Goal: Transaction & Acquisition: Book appointment/travel/reservation

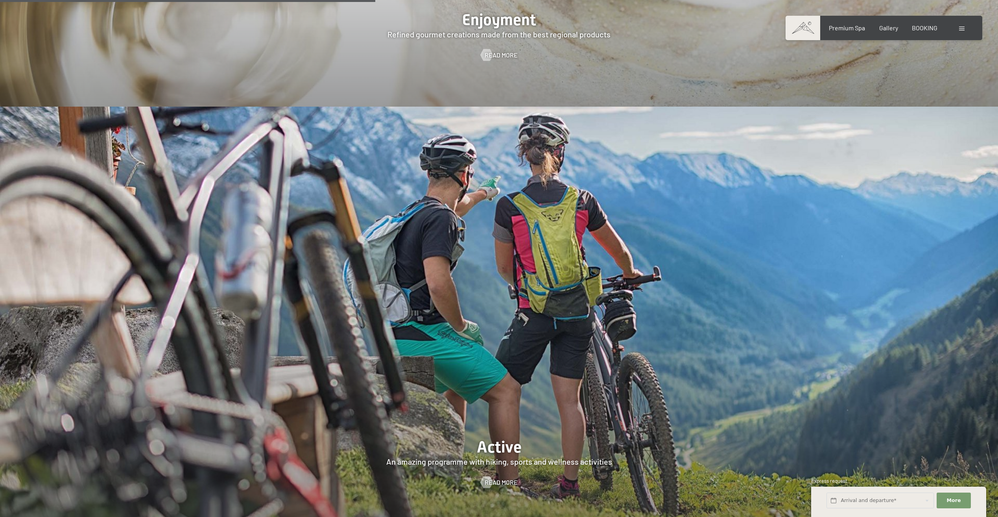
scroll to position [2124, 0]
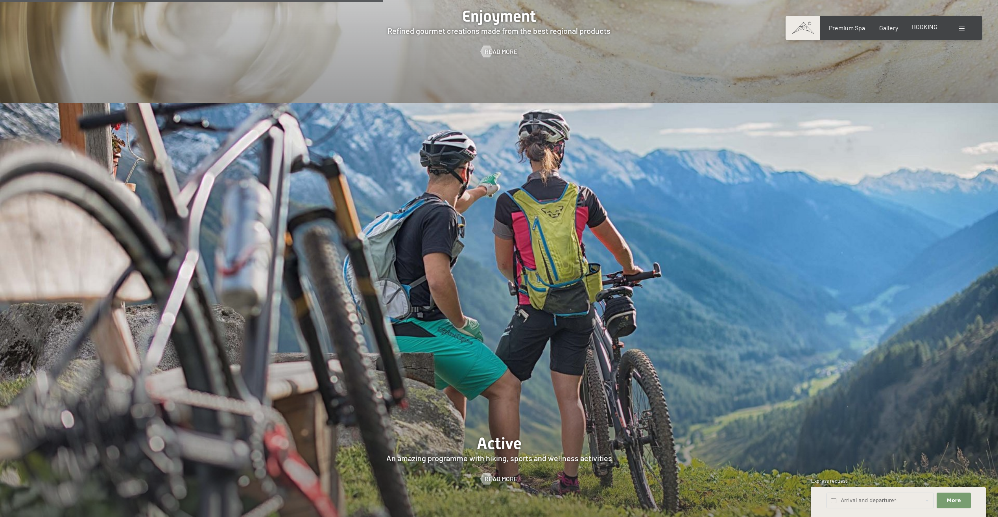
click at [924, 31] on div "BOOKING" at bounding box center [925, 26] width 26 height 9
click at [923, 26] on span "BOOKING" at bounding box center [925, 26] width 26 height 7
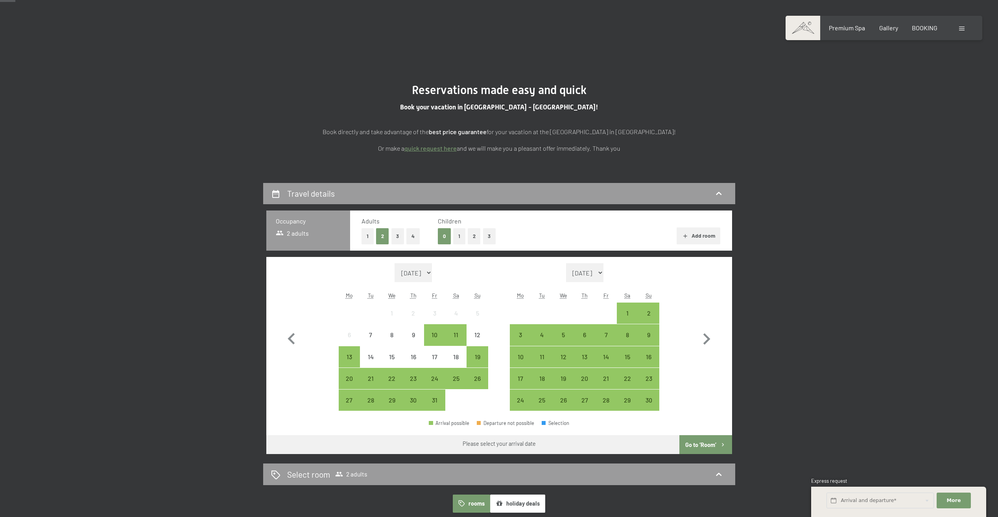
scroll to position [39, 0]
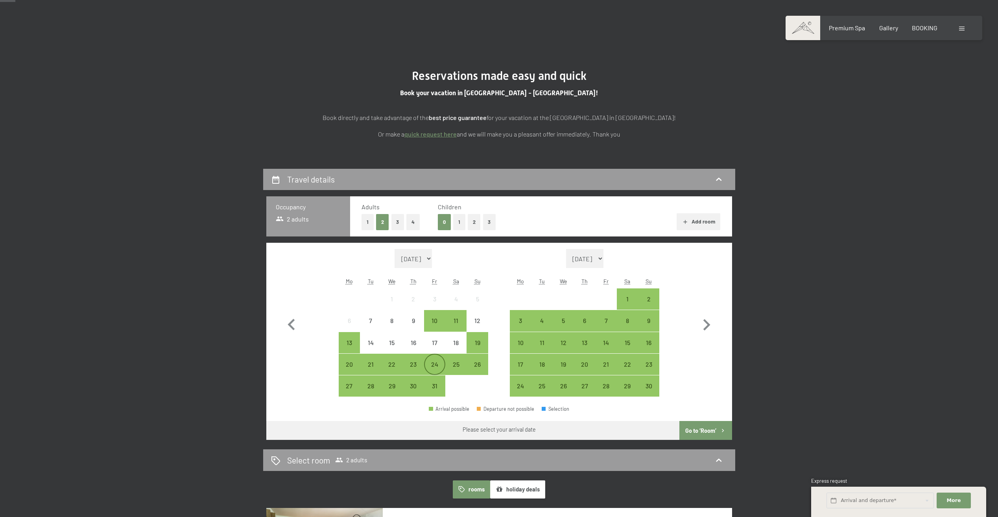
click at [439, 360] on div "24" at bounding box center [435, 364] width 20 height 20
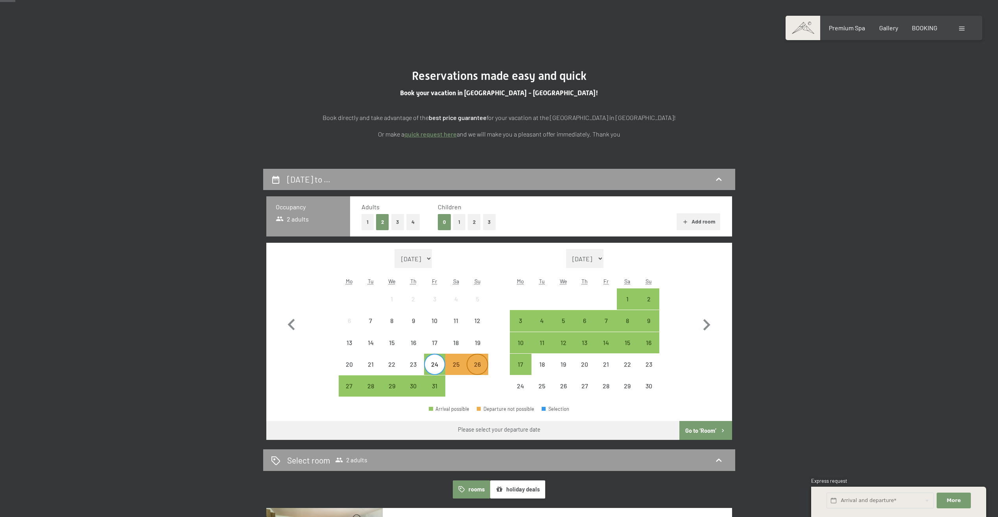
click at [478, 361] on div "26" at bounding box center [477, 371] width 20 height 20
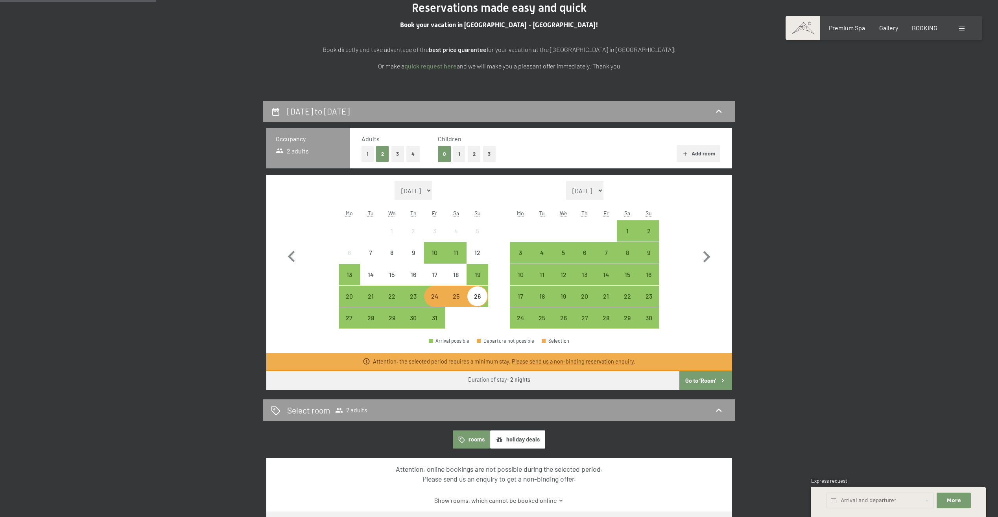
scroll to position [118, 0]
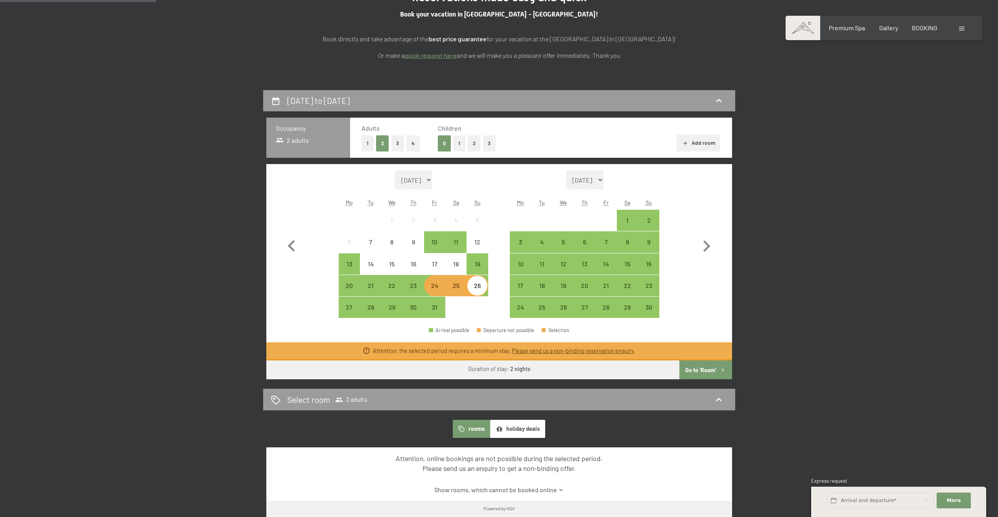
click at [695, 359] on div "Attention, the selected period requires a minimum stay. Please send us a non-bi…" at bounding box center [499, 351] width 466 height 18
click at [701, 367] on button "Go to ‘Room’" at bounding box center [705, 369] width 52 height 19
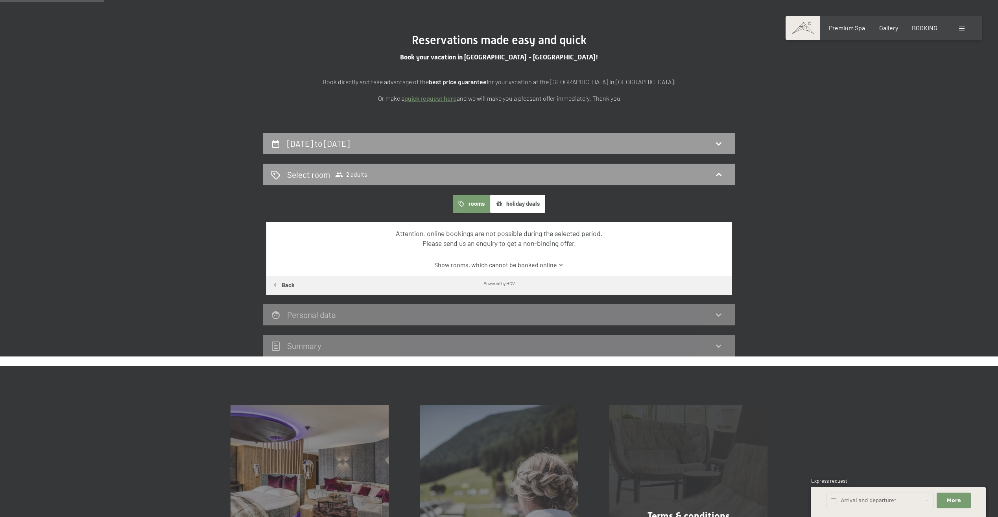
scroll to position [51, 0]
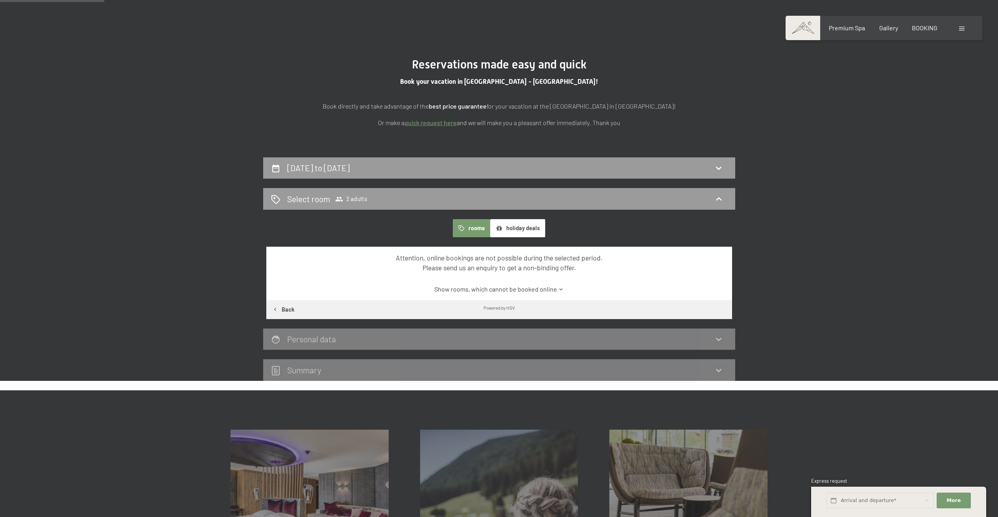
click at [474, 228] on button "rooms" at bounding box center [471, 228] width 37 height 18
click at [556, 289] on link "Show rooms, which cannot be booked online" at bounding box center [499, 289] width 438 height 9
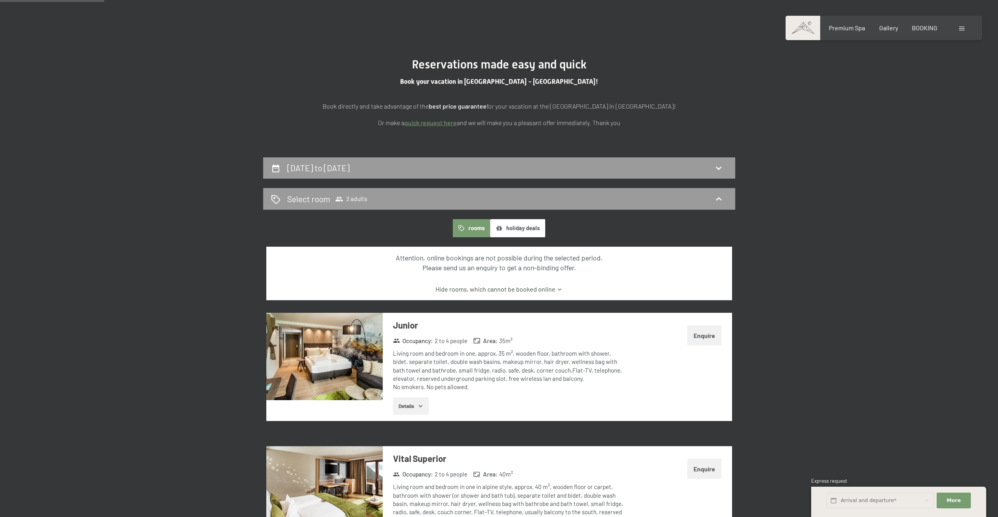
click at [476, 228] on button "rooms" at bounding box center [471, 228] width 37 height 18
click at [500, 170] on div "24th October to 26th October 2025" at bounding box center [499, 167] width 456 height 11
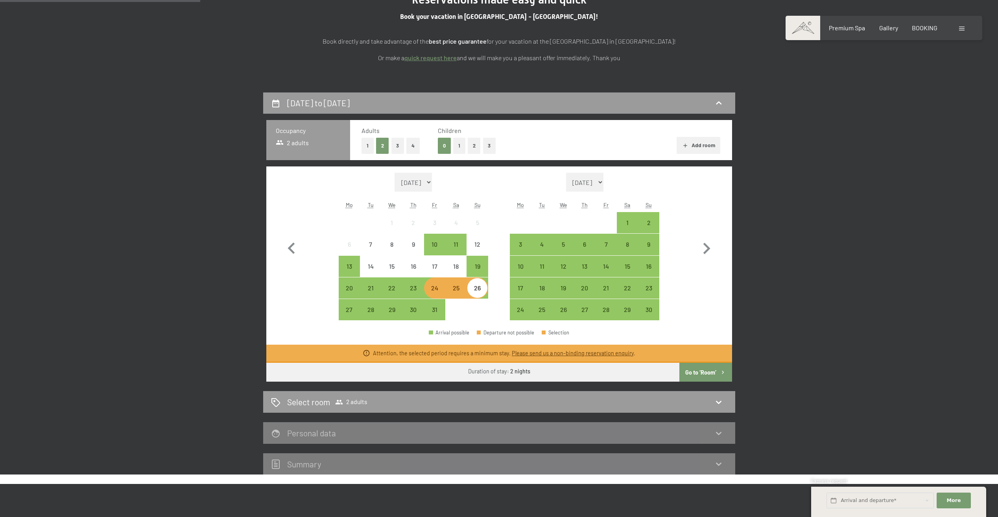
scroll to position [129, 0]
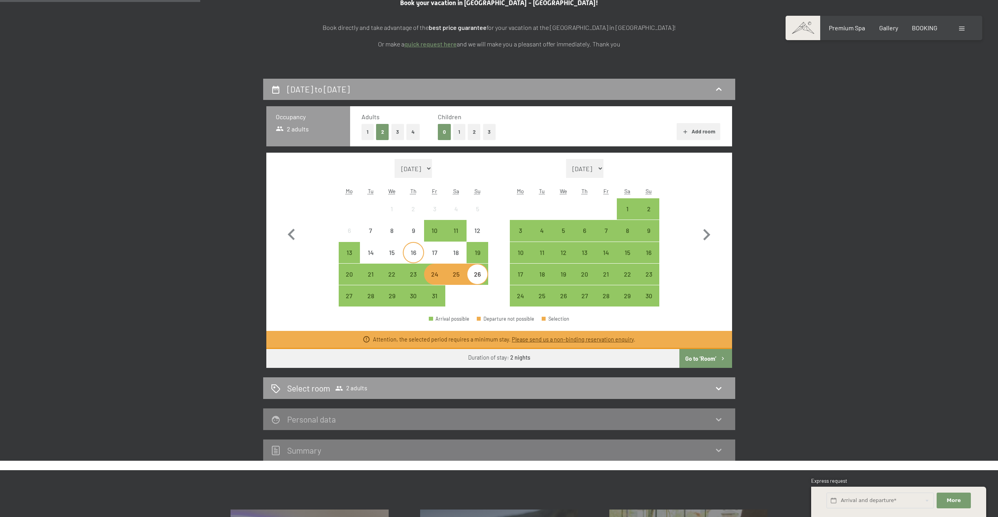
click at [422, 251] on div "16" at bounding box center [414, 259] width 20 height 20
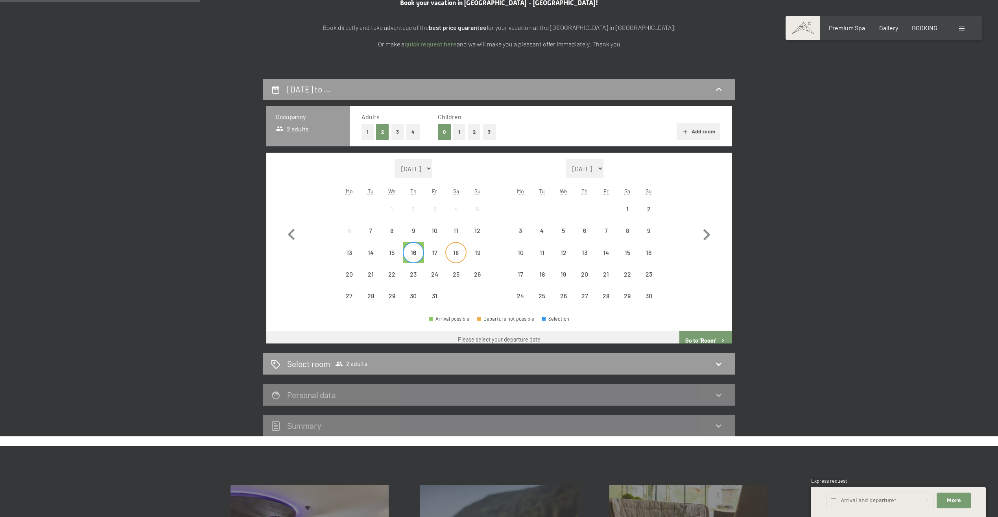
click at [457, 251] on div "18" at bounding box center [456, 259] width 20 height 20
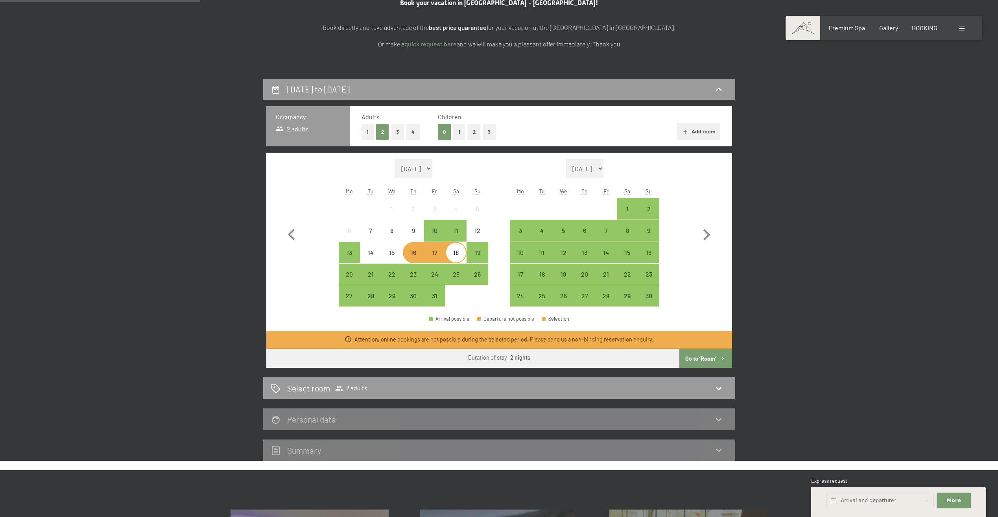
click at [440, 277] on span "Consent to marketing activities*" at bounding box center [468, 281] width 89 height 8
click at [420, 277] on input "Consent to marketing activities*" at bounding box center [416, 281] width 8 height 8
checkbox input "false"
click at [437, 274] on div "24" at bounding box center [435, 281] width 20 height 20
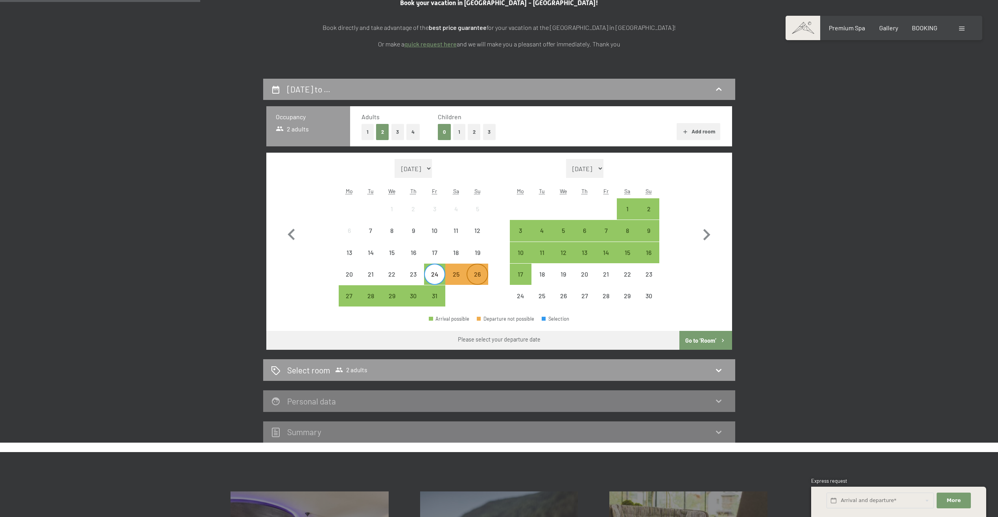
click at [480, 273] on div "26" at bounding box center [477, 281] width 20 height 20
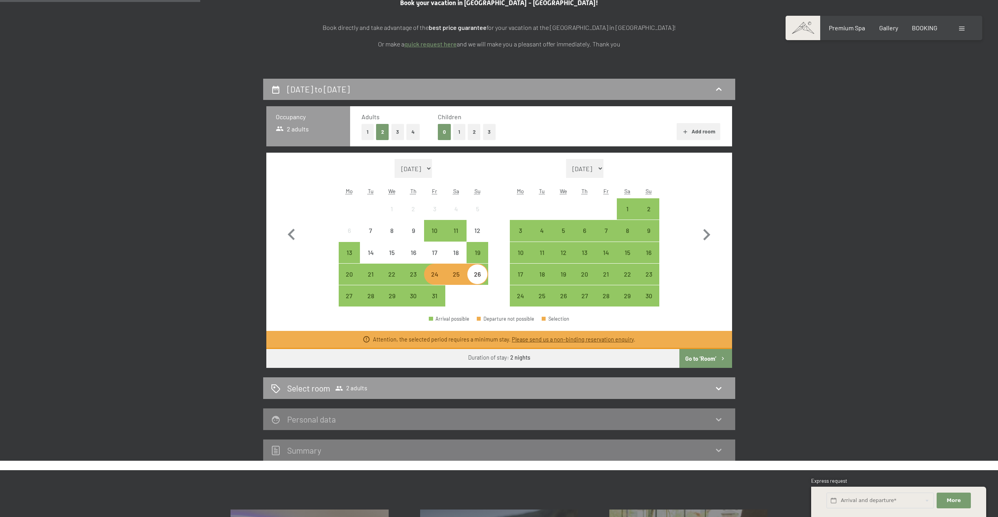
click at [429, 277] on div "24" at bounding box center [435, 281] width 20 height 20
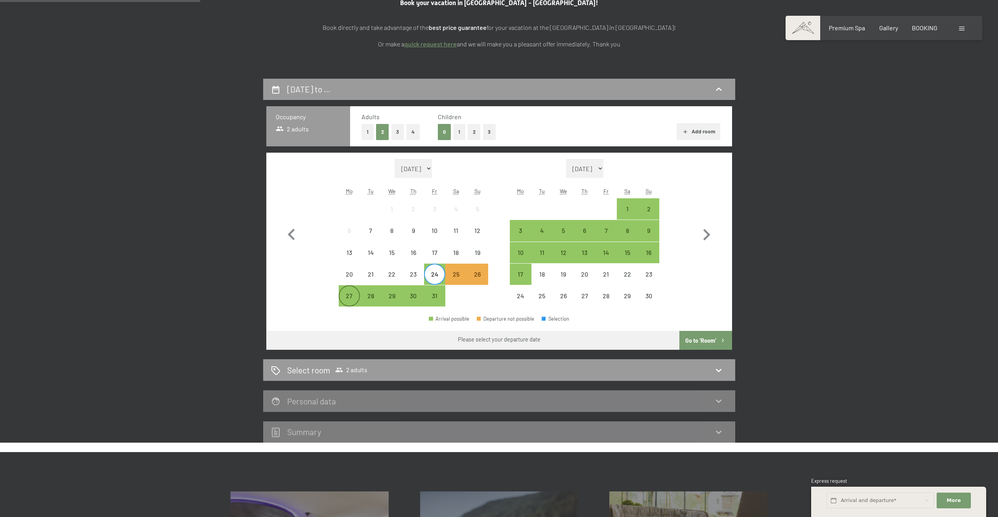
click at [348, 295] on div "27" at bounding box center [349, 303] width 20 height 20
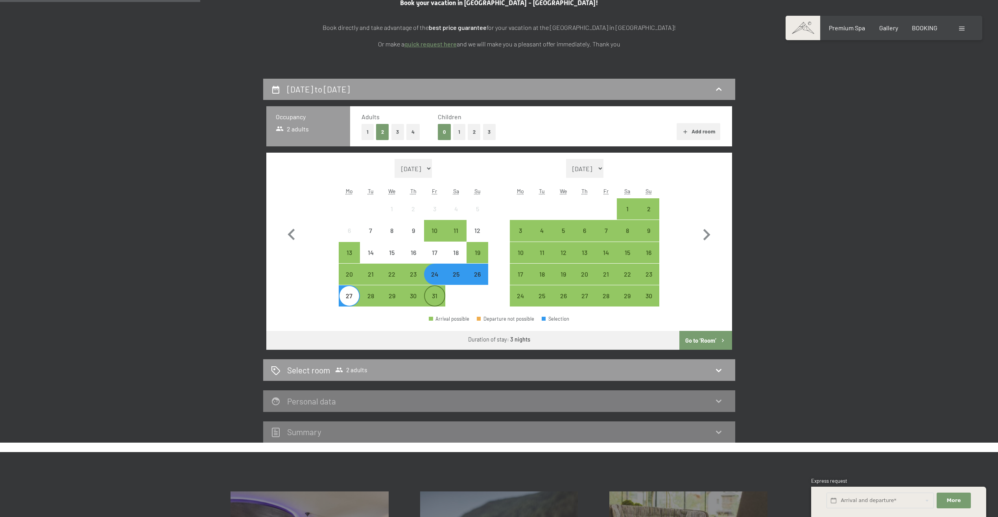
click at [435, 294] on div "31" at bounding box center [435, 303] width 20 height 20
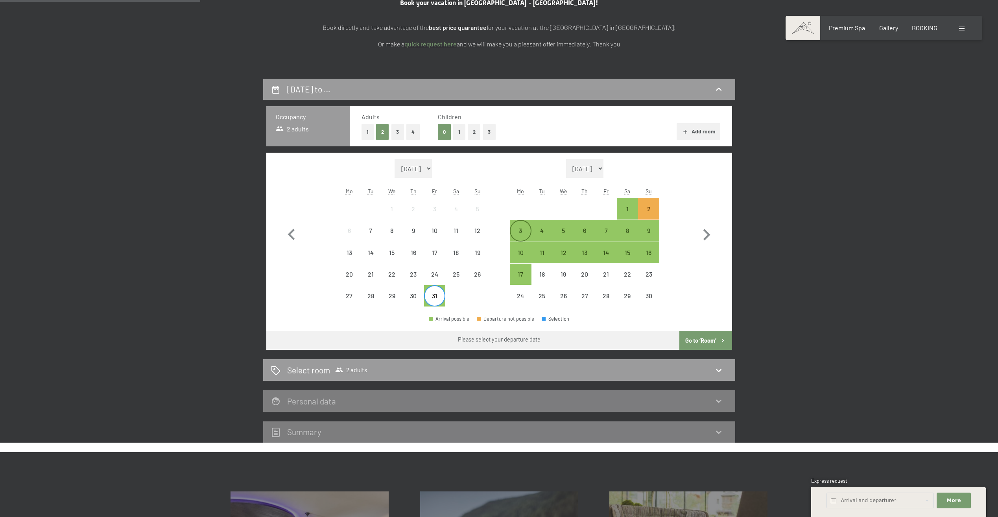
click at [520, 228] on div "3" at bounding box center [521, 237] width 20 height 20
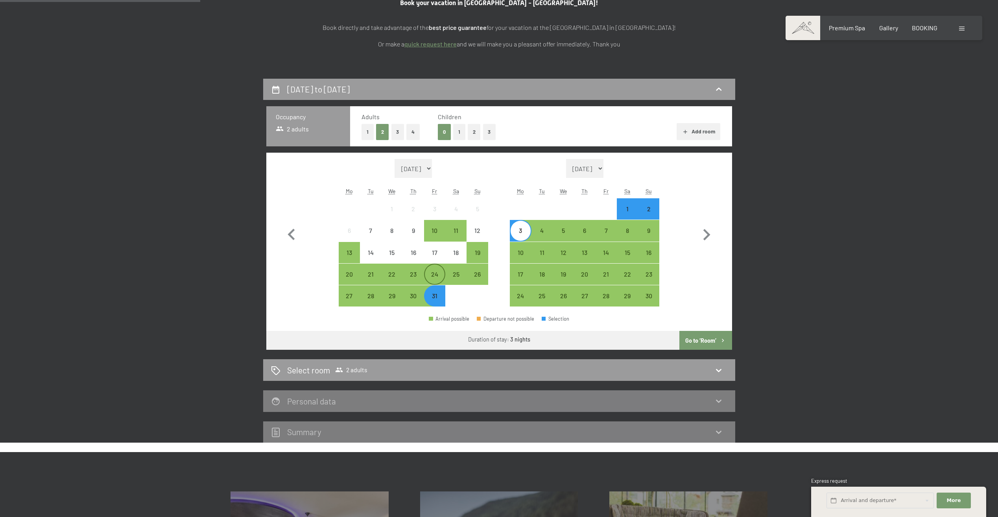
click at [428, 276] on div "24" at bounding box center [435, 281] width 20 height 20
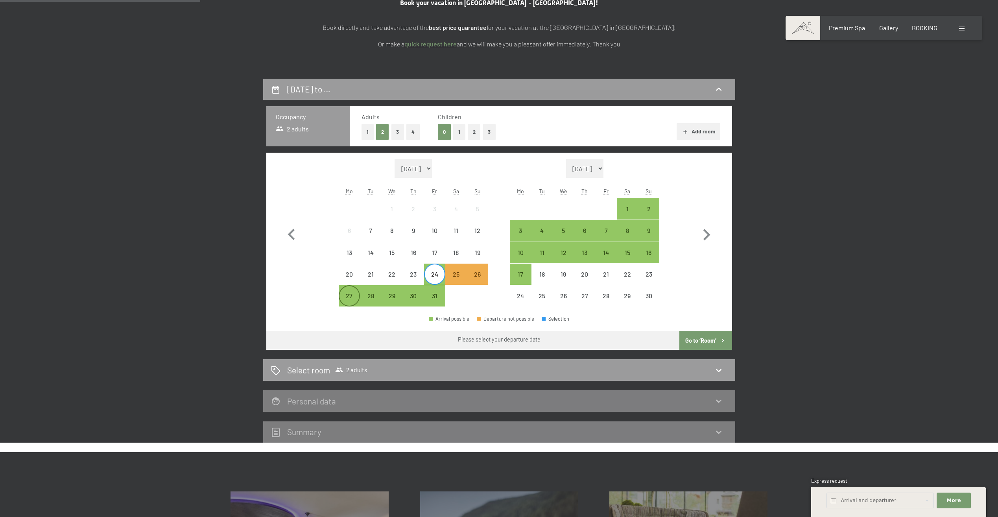
click at [350, 297] on div "27" at bounding box center [349, 303] width 20 height 20
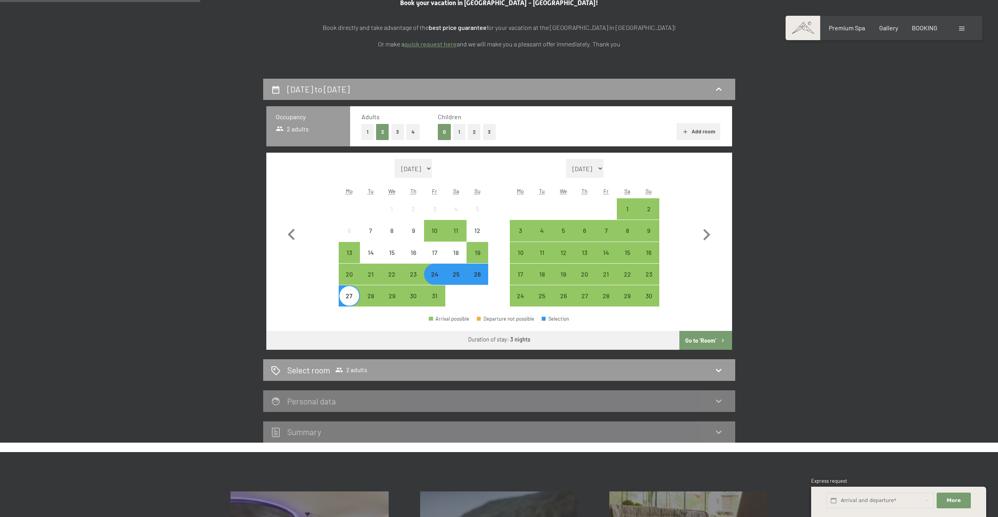
click at [703, 338] on button "Go to ‘Room’" at bounding box center [705, 340] width 52 height 19
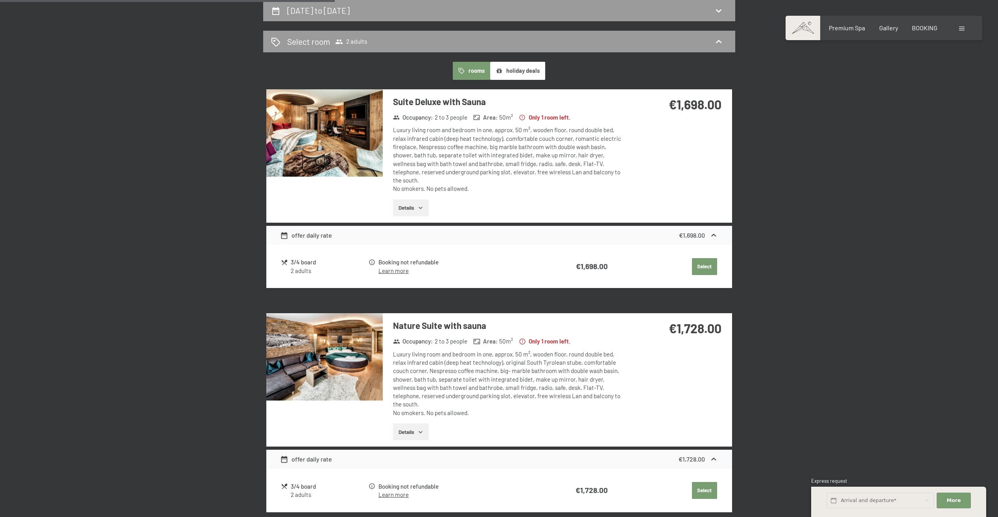
click at [421, 205] on icon "button" at bounding box center [420, 208] width 6 height 6
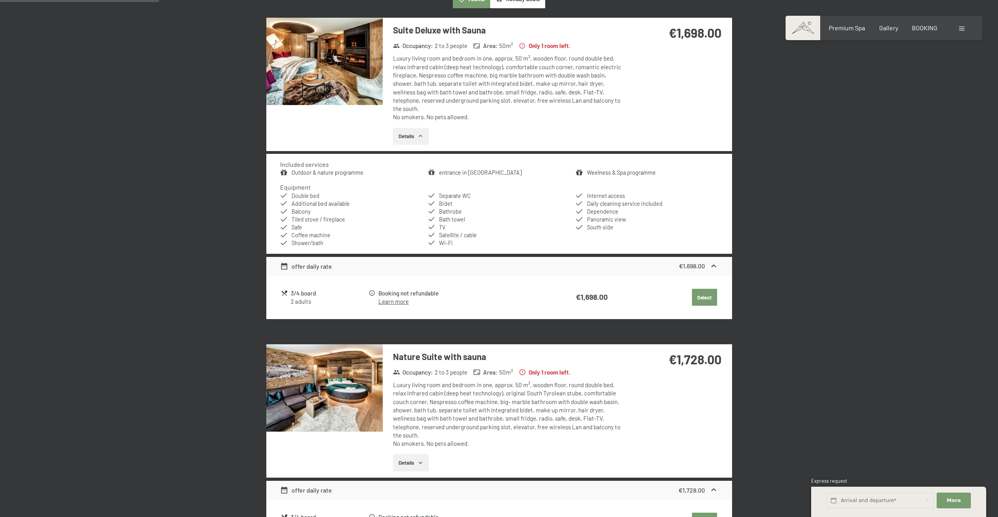
scroll to position [0, 0]
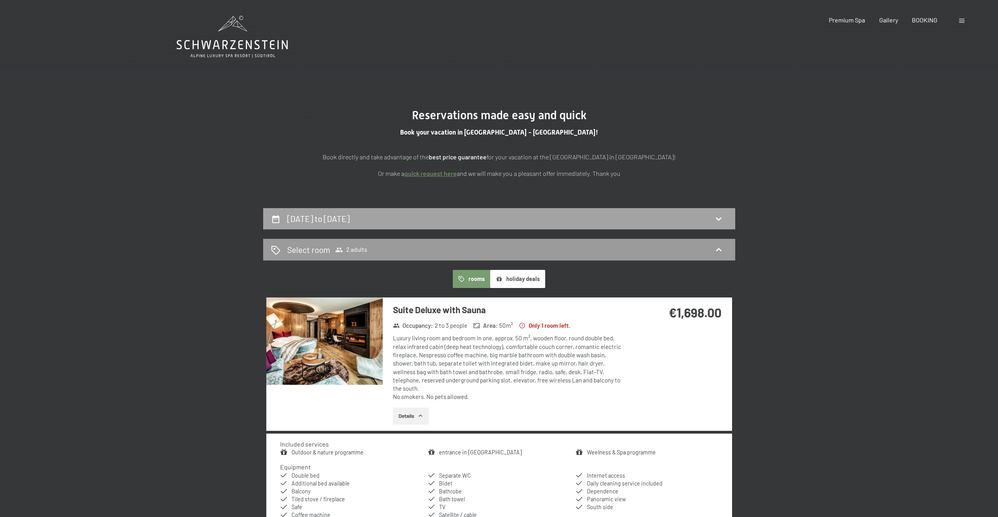
click at [426, 216] on div "24th October to 27th October 2025" at bounding box center [499, 218] width 456 height 11
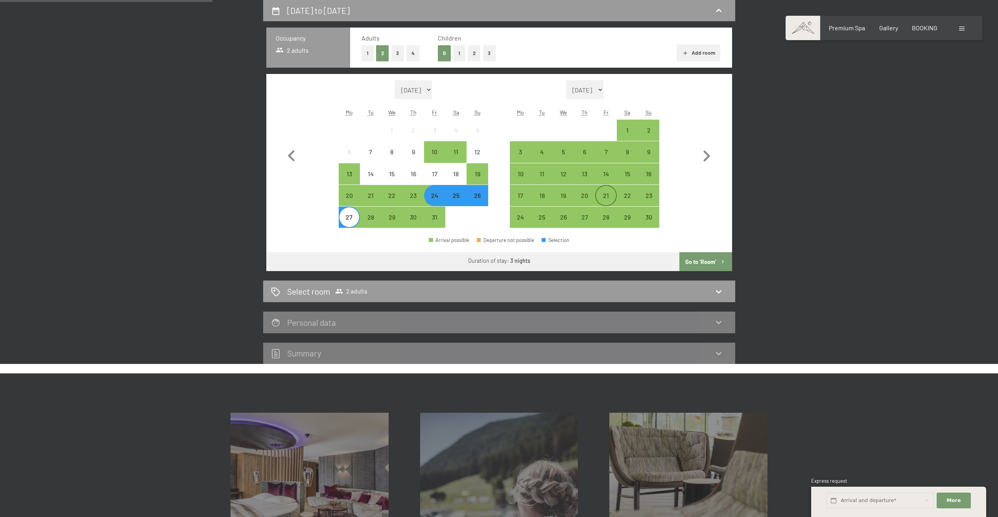
click at [610, 192] on div "21" at bounding box center [606, 196] width 20 height 20
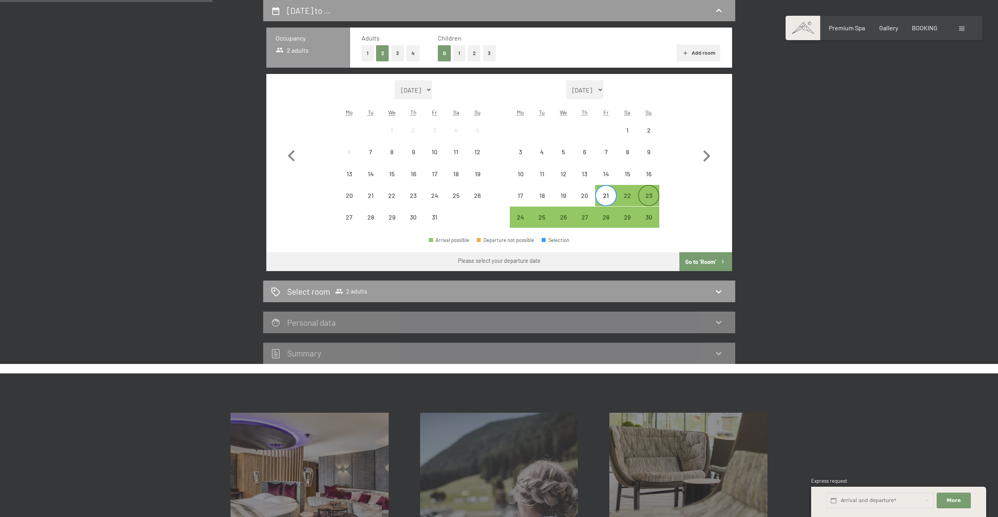
click at [648, 196] on div "23" at bounding box center [649, 202] width 20 height 20
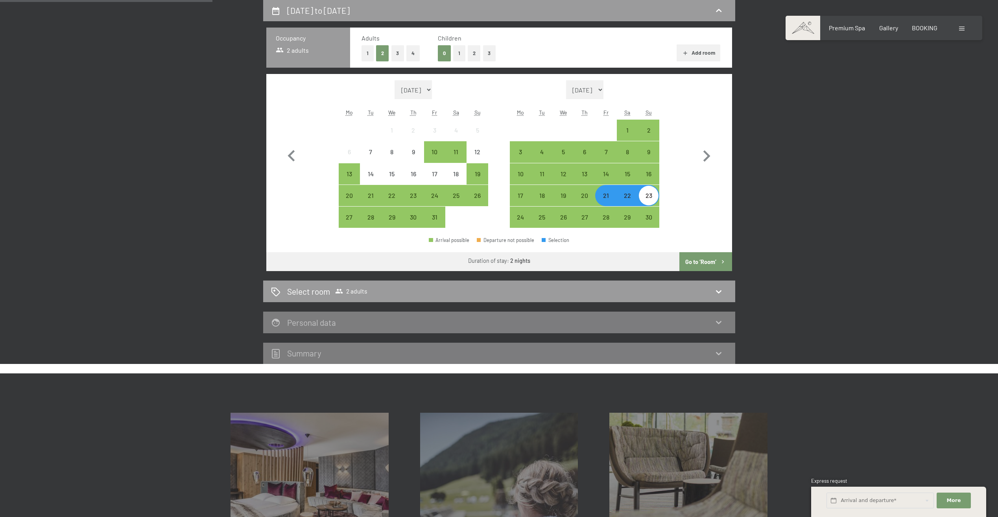
click at [702, 258] on button "Go to ‘Room’" at bounding box center [705, 261] width 52 height 19
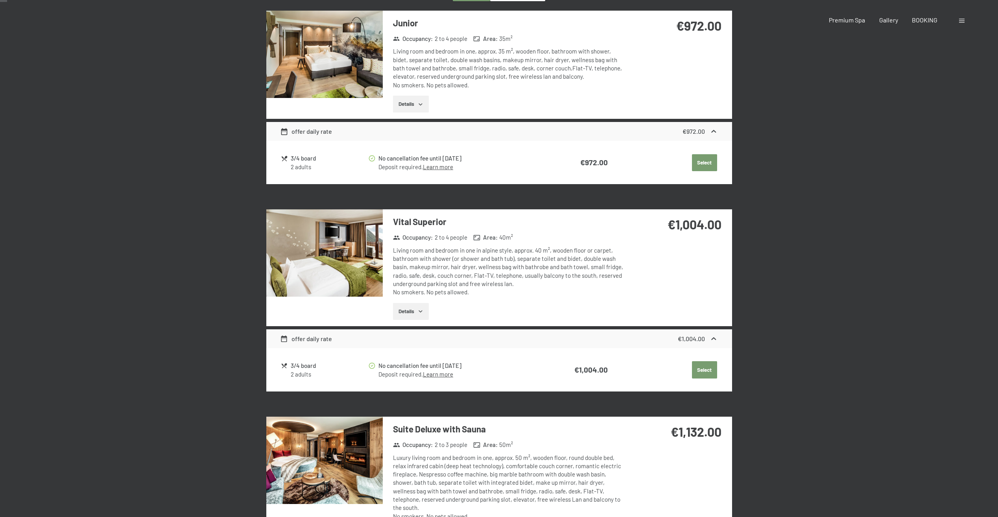
scroll to position [0, 0]
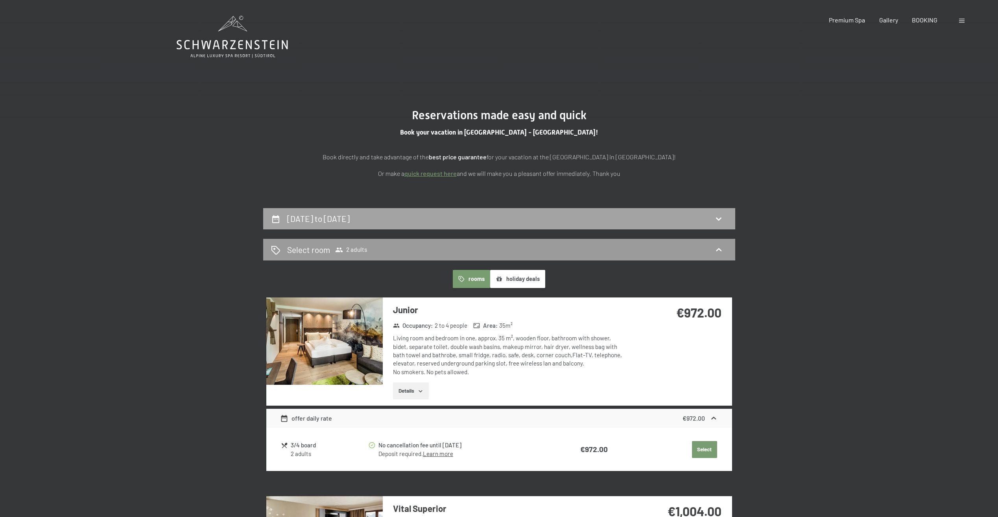
click at [501, 218] on div "21st November to 23rd November 2025" at bounding box center [499, 218] width 456 height 11
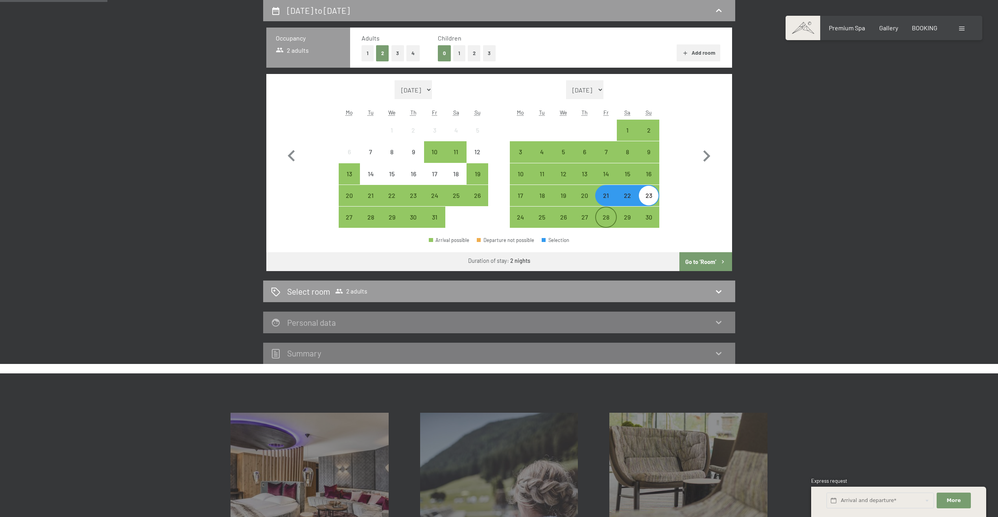
click at [609, 217] on div "28" at bounding box center [606, 224] width 20 height 20
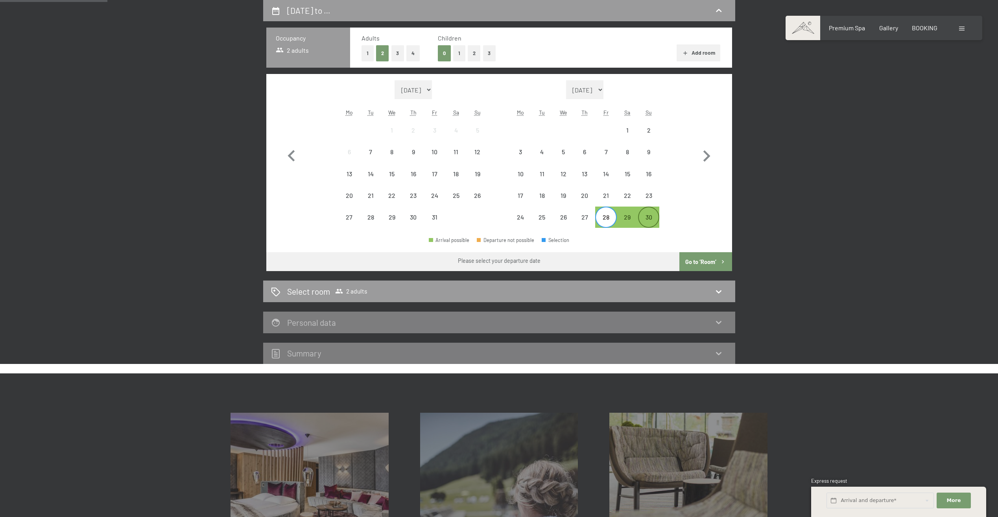
click at [651, 215] on div "30" at bounding box center [649, 224] width 20 height 20
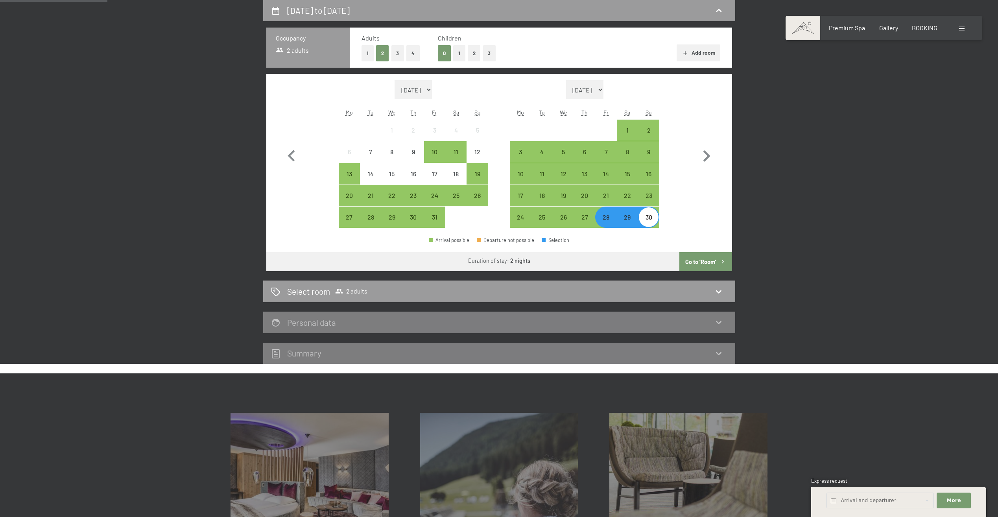
click at [711, 262] on button "Go to ‘Room’" at bounding box center [705, 261] width 52 height 19
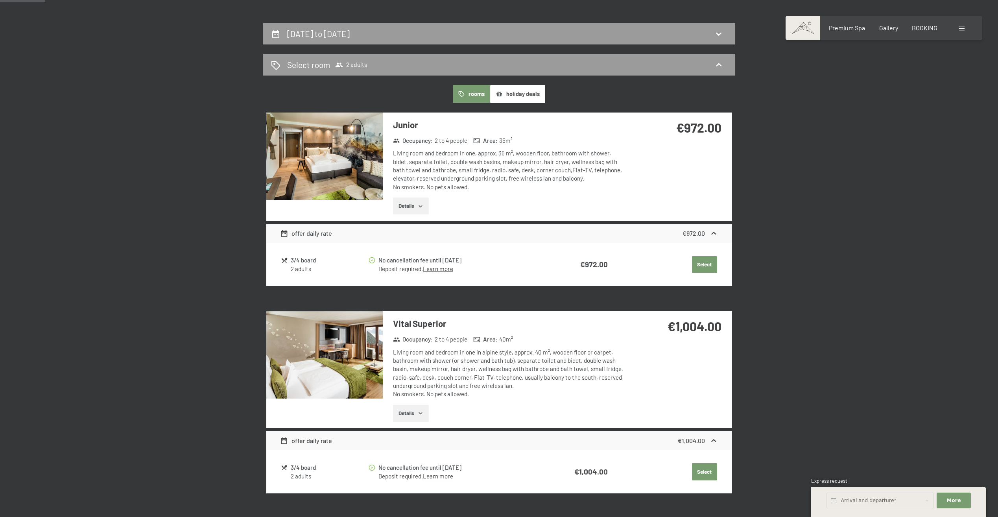
scroll to position [11, 0]
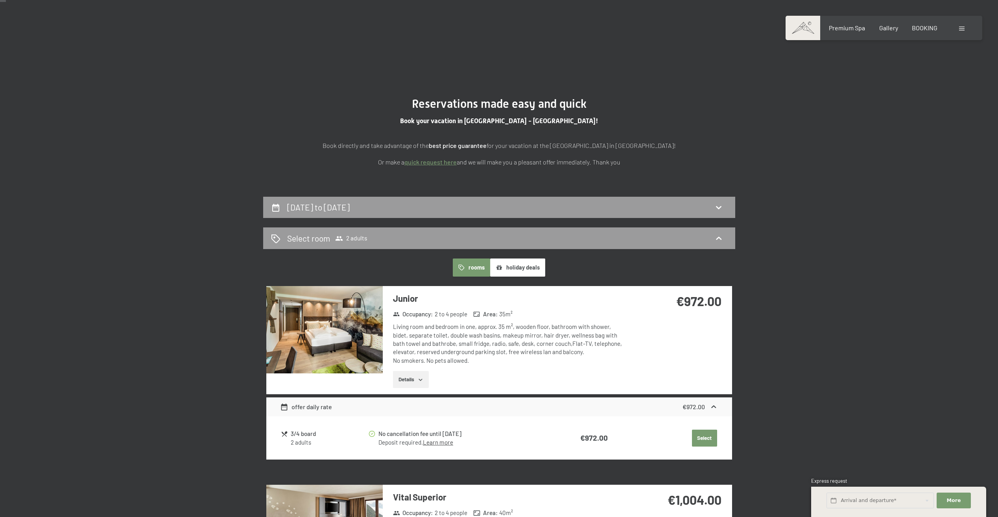
click at [630, 214] on div "28th November to 30th November 2025" at bounding box center [499, 208] width 472 height 22
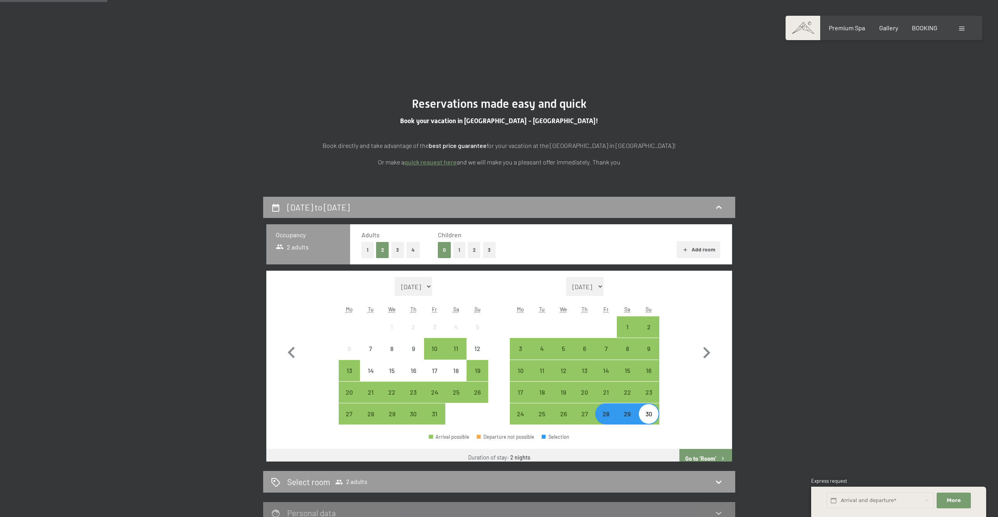
scroll to position [208, 0]
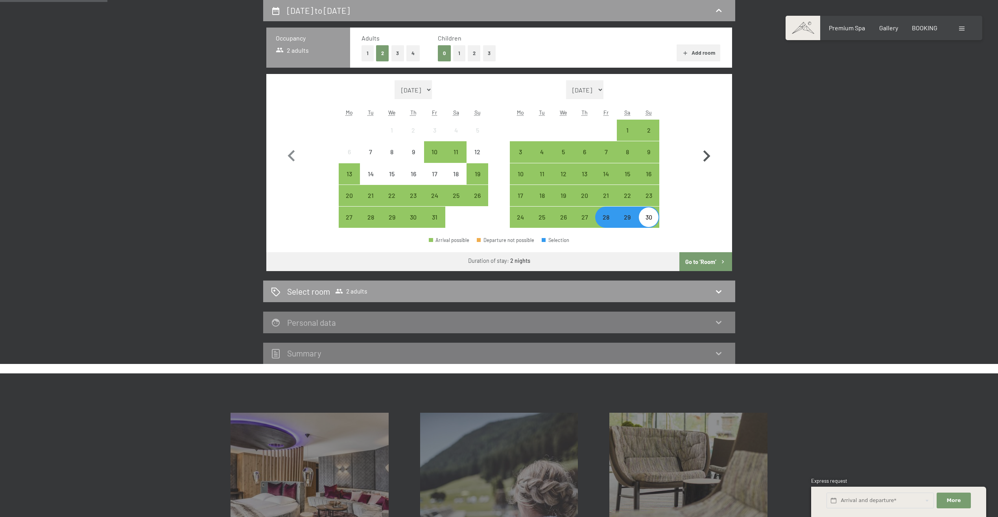
click at [712, 152] on icon "button" at bounding box center [706, 156] width 23 height 23
select select "2025-11-01"
select select "2025-12-01"
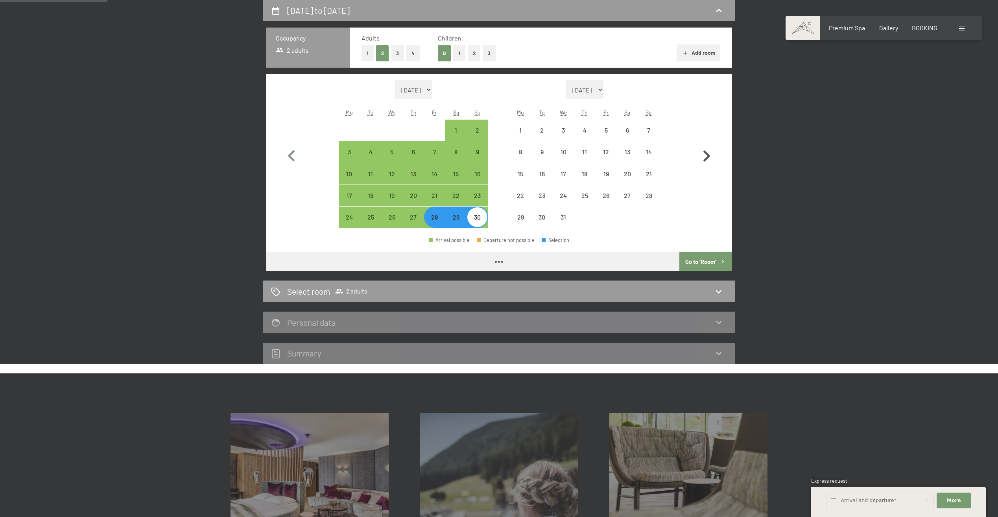
click at [705, 152] on icon "button" at bounding box center [706, 155] width 7 height 11
select select "2025-12-01"
select select "2026-01-01"
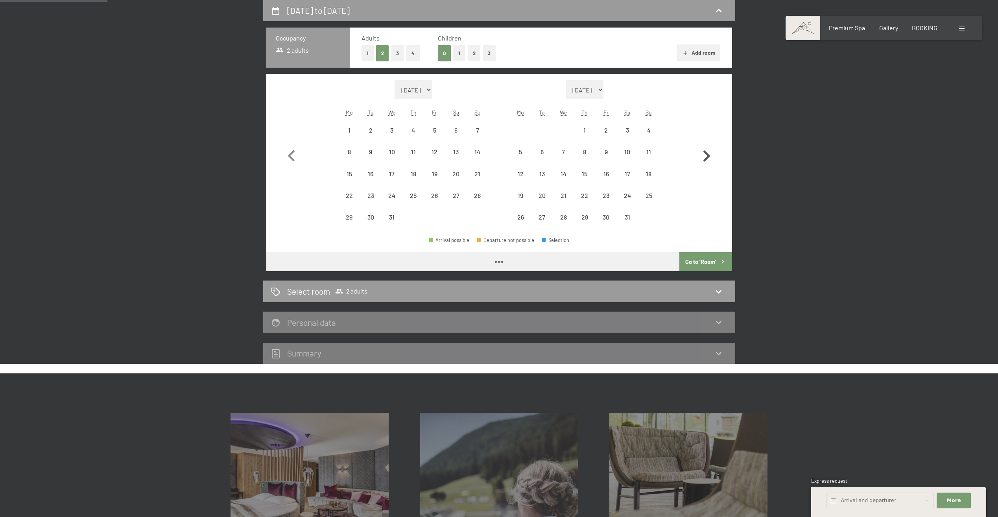
click at [705, 152] on icon "button" at bounding box center [706, 155] width 7 height 11
select select "2026-01-01"
select select "2026-02-01"
click at [705, 152] on icon "button" at bounding box center [706, 155] width 7 height 11
select select "2026-02-01"
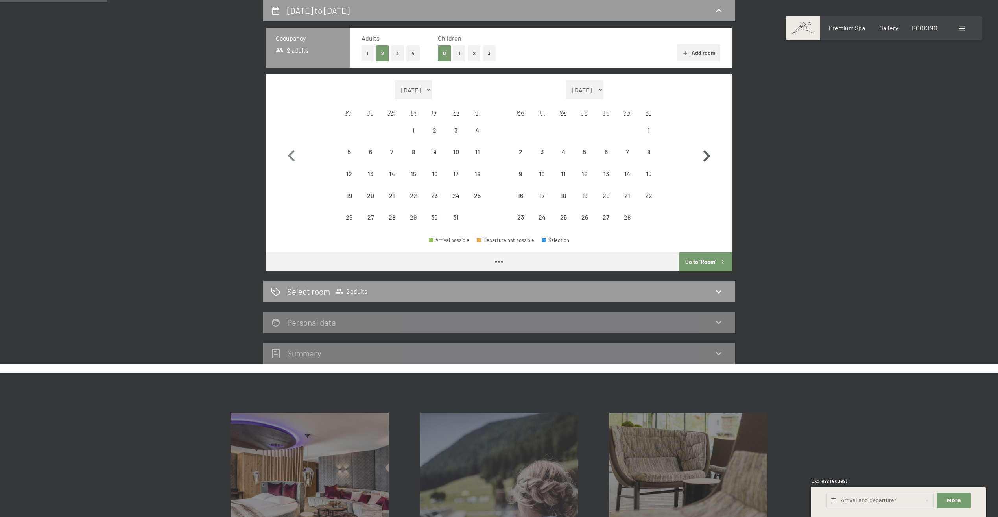
select select "2026-03-01"
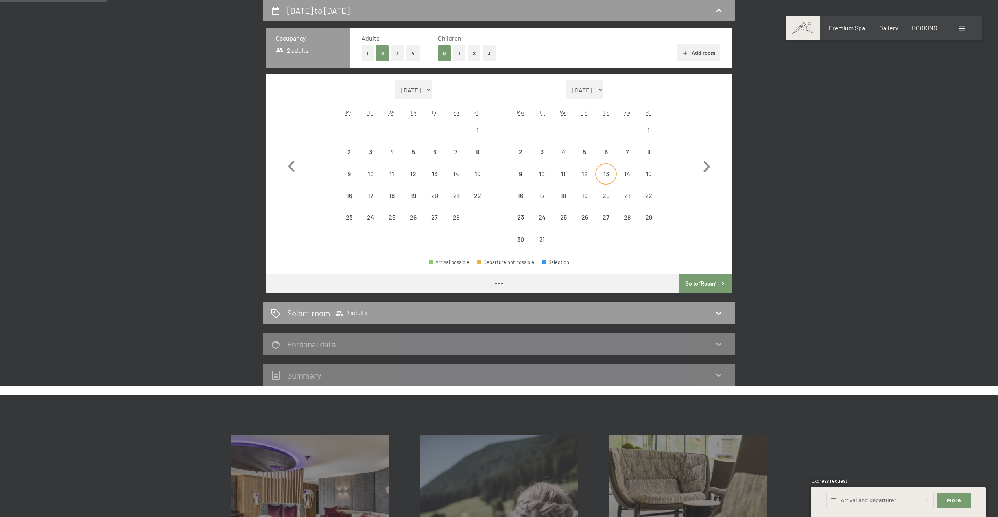
select select "2026-02-01"
select select "2026-03-01"
select select "2026-02-01"
select select "2026-03-01"
select select "2026-02-01"
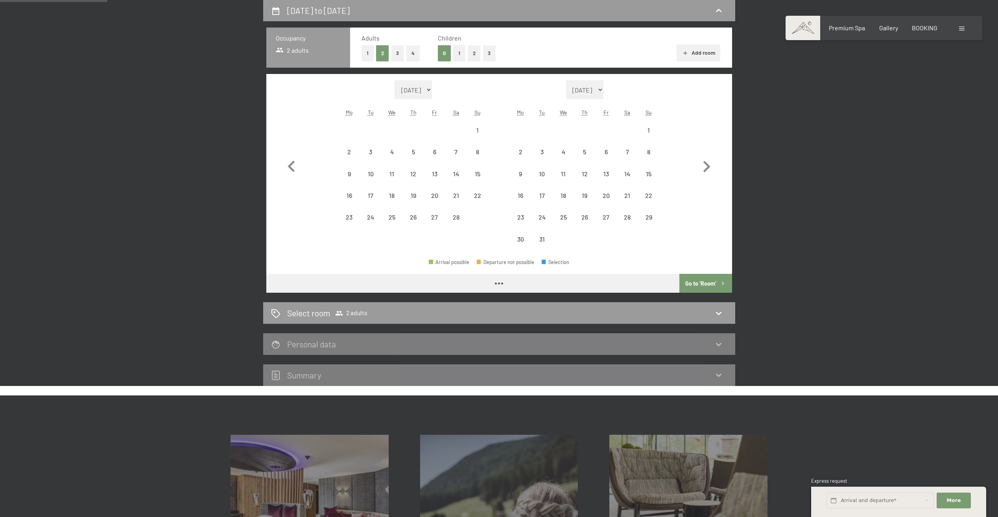
select select "2026-03-01"
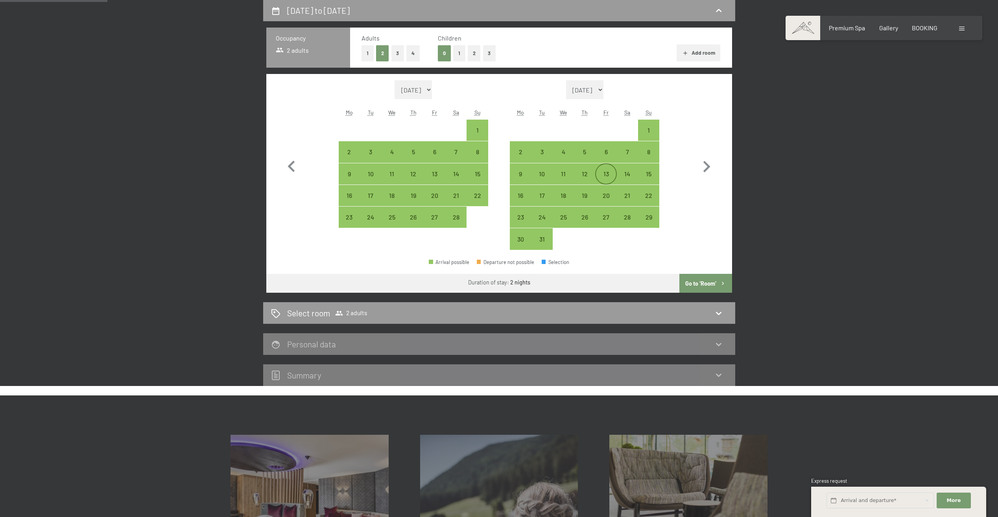
click at [607, 179] on div "13" at bounding box center [606, 181] width 20 height 20
select select "2026-02-01"
select select "2026-03-01"
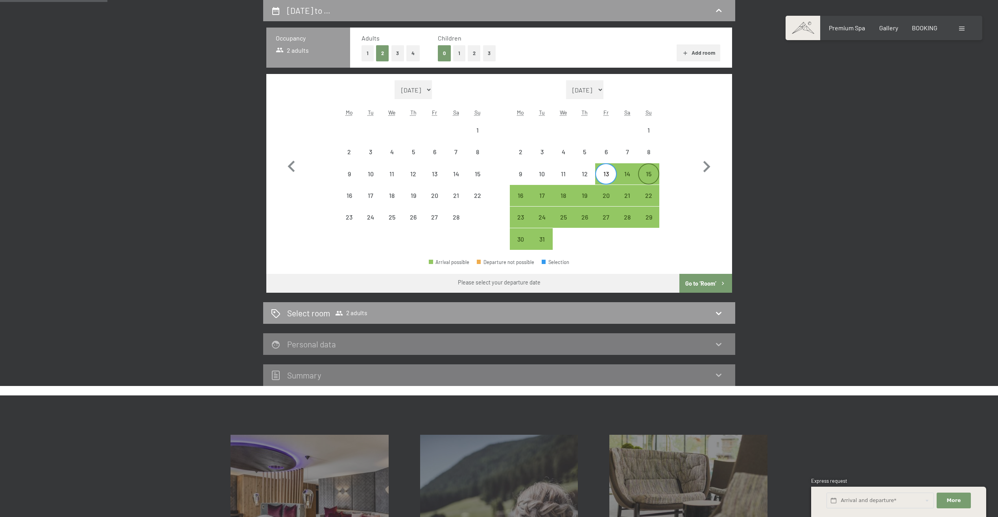
click at [655, 175] on div "15" at bounding box center [649, 181] width 20 height 20
select select "2026-02-01"
select select "2026-03-01"
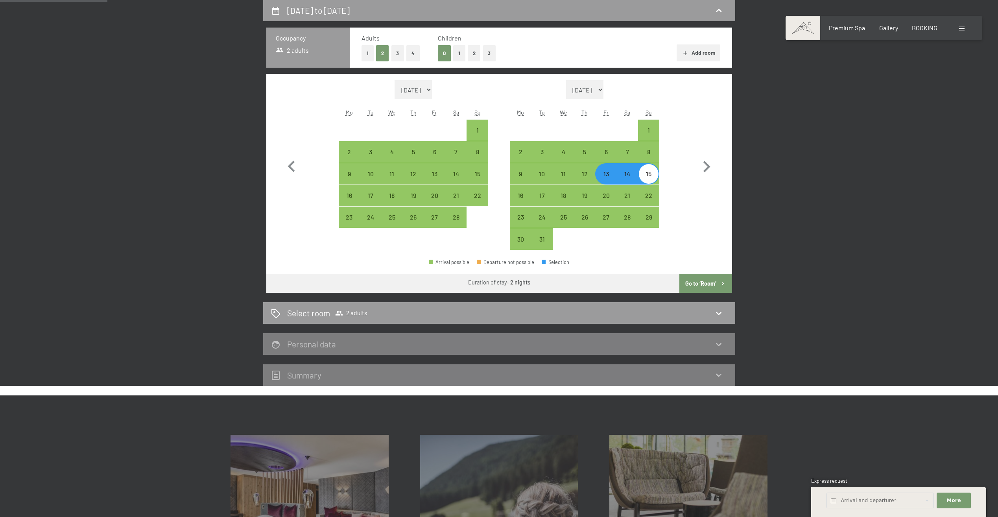
click at [702, 281] on button "Go to ‘Room’" at bounding box center [705, 283] width 52 height 19
select select "2026-02-01"
select select "2026-03-01"
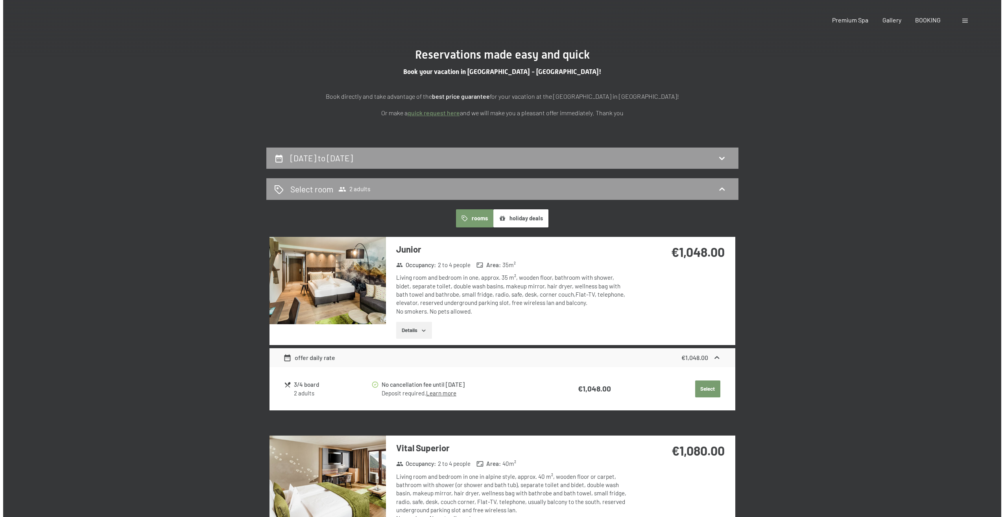
scroll to position [0, 0]
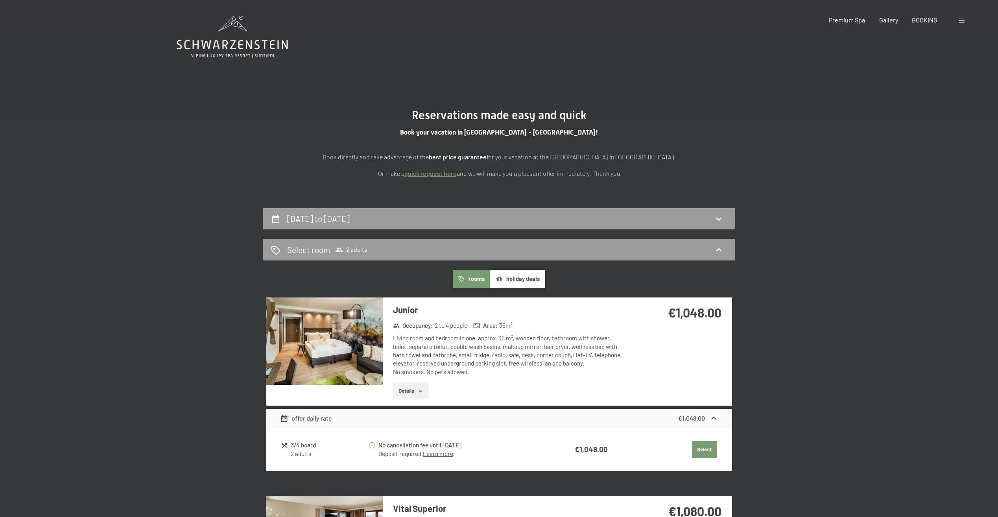
click at [966, 19] on div at bounding box center [962, 20] width 7 height 9
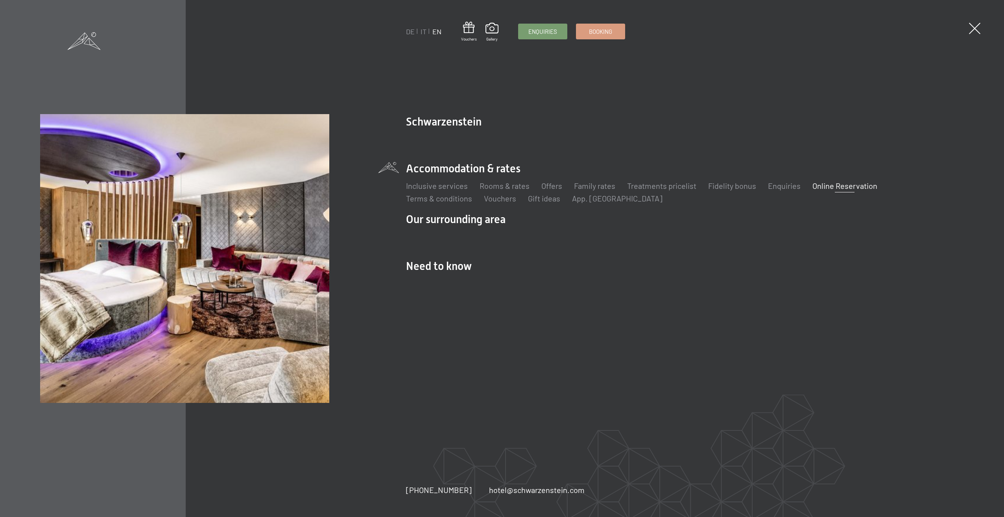
click at [480, 168] on li "Accommodation & rates Inclusive services Rooms & rates List Offers List Family …" at bounding box center [685, 182] width 558 height 43
click at [472, 177] on div "Inclusive services Rooms & rates List Offers List Family rates Treatments price…" at bounding box center [685, 190] width 558 height 28
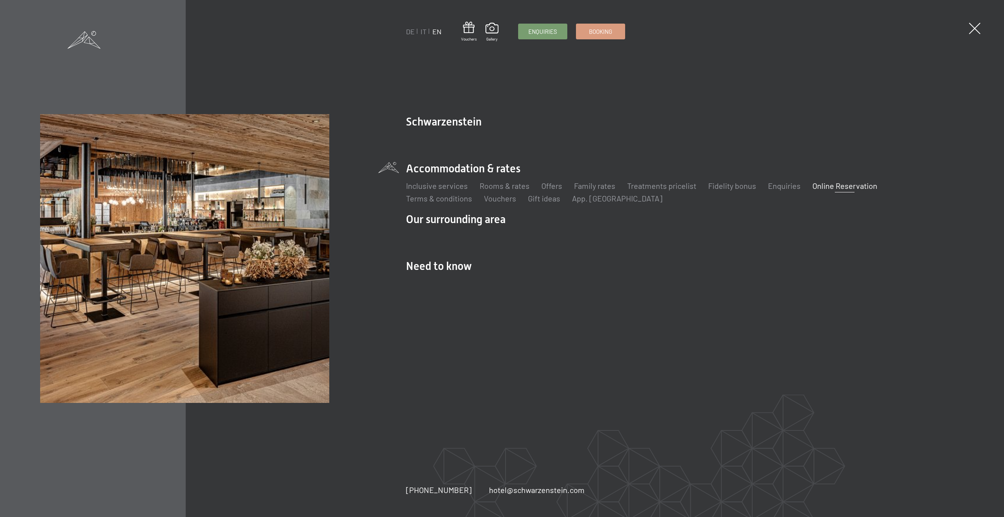
click at [85, 48] on span at bounding box center [84, 40] width 33 height 18
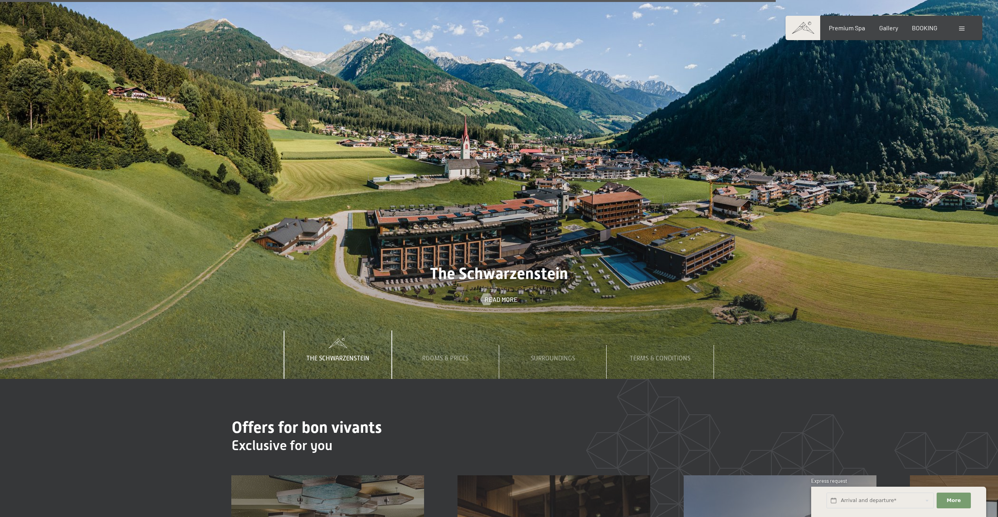
scroll to position [4052, 0]
click at [467, 333] on div "Rooms & Prices" at bounding box center [445, 354] width 58 height 48
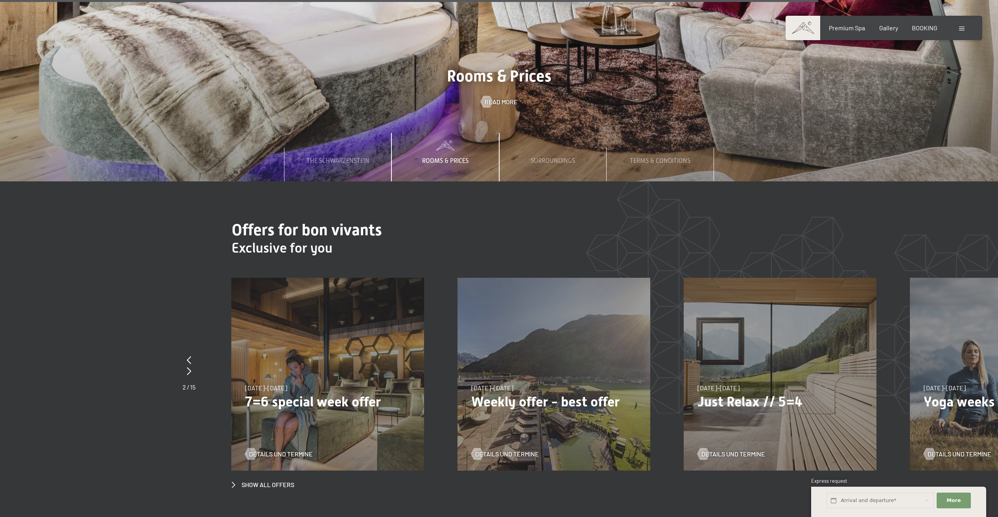
scroll to position [4288, 0]
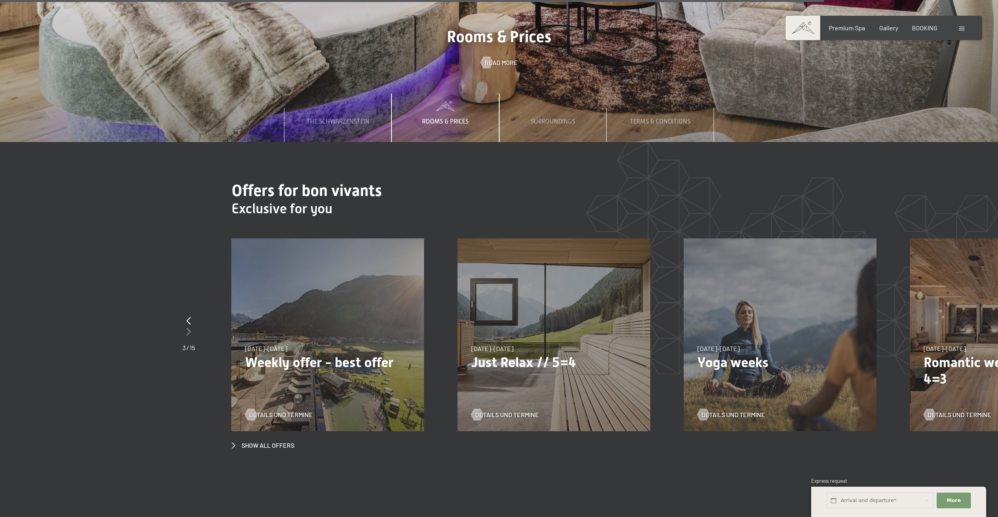
click at [188, 328] on icon at bounding box center [188, 332] width 4 height 8
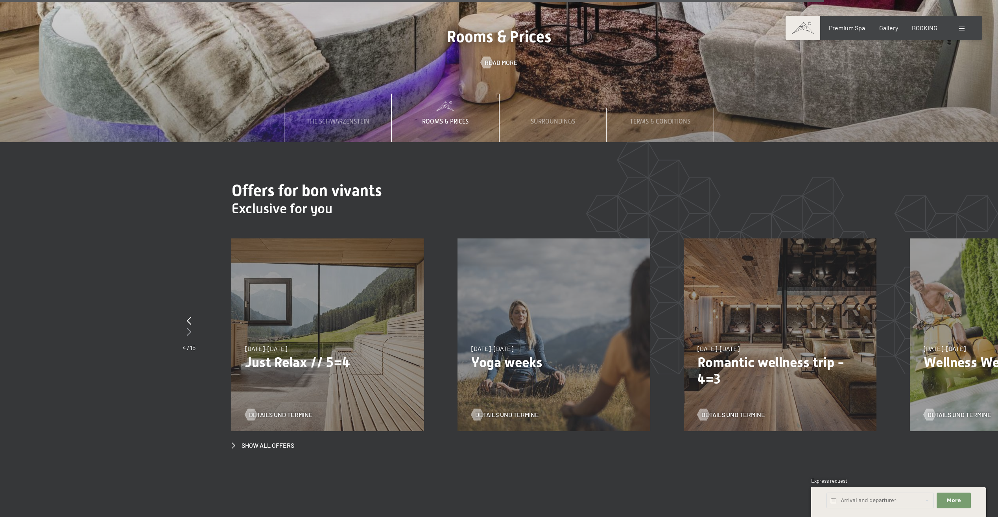
click at [188, 328] on icon at bounding box center [189, 332] width 4 height 8
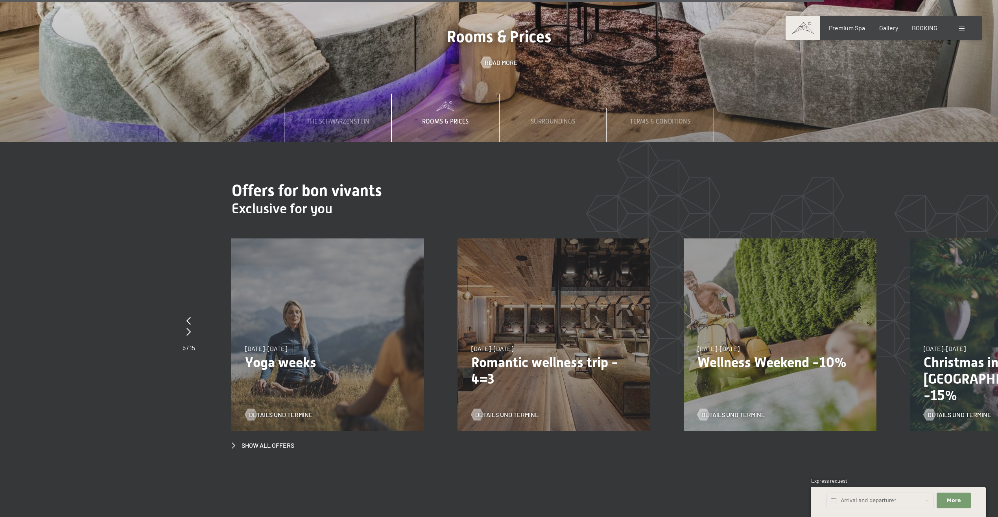
click at [537, 361] on p "Romantic wellness trip - 4=3" at bounding box center [553, 370] width 165 height 33
click at [530, 354] on p "Romantic wellness trip - 4=3" at bounding box center [553, 370] width 165 height 33
click at [501, 410] on span "Details und Termine" at bounding box center [515, 414] width 64 height 9
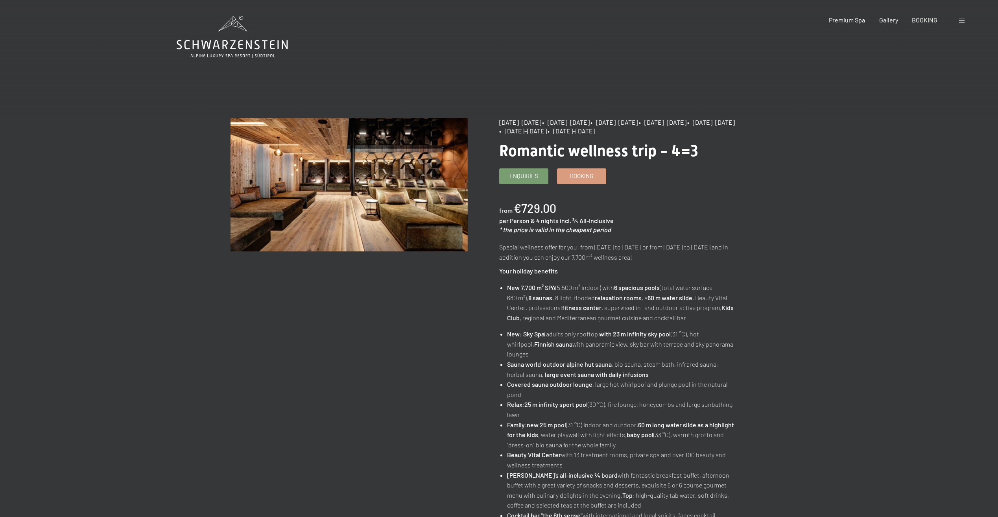
click at [963, 24] on div "Booking Enquiries Premium Spa Gallery BOOKING DE IT EN Vouchers Gallery Enquiri…" at bounding box center [883, 20] width 165 height 9
click at [962, 22] on span at bounding box center [962, 21] width 6 height 4
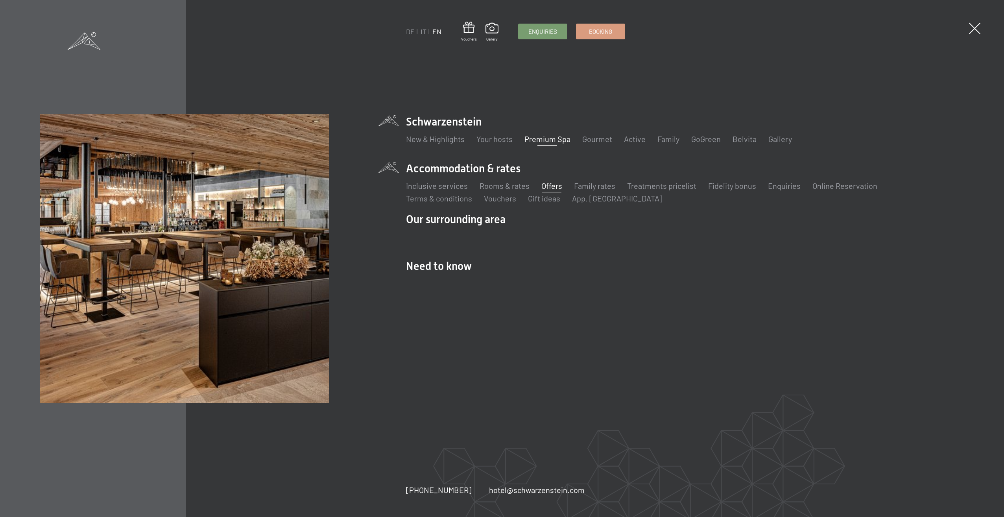
click at [538, 140] on link "Premium Spa" at bounding box center [547, 138] width 46 height 9
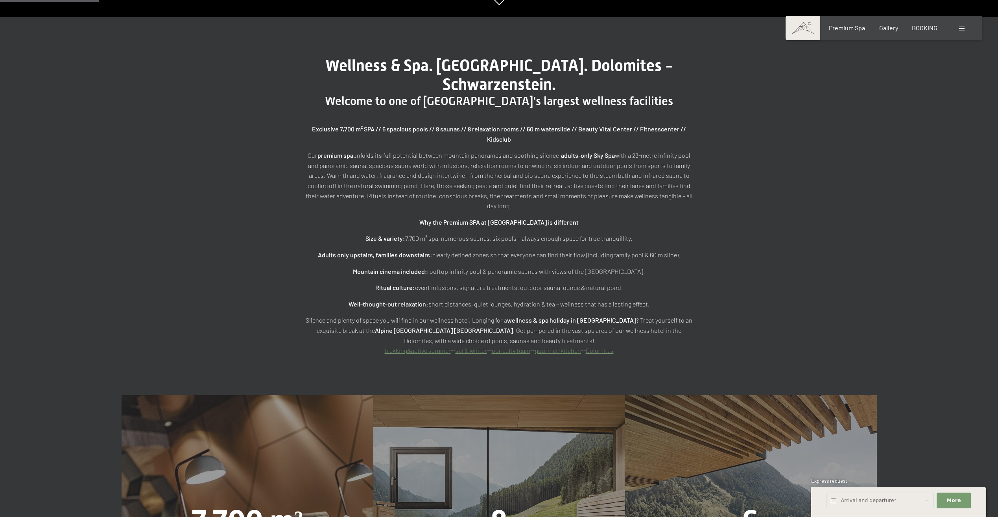
scroll to position [708, 0]
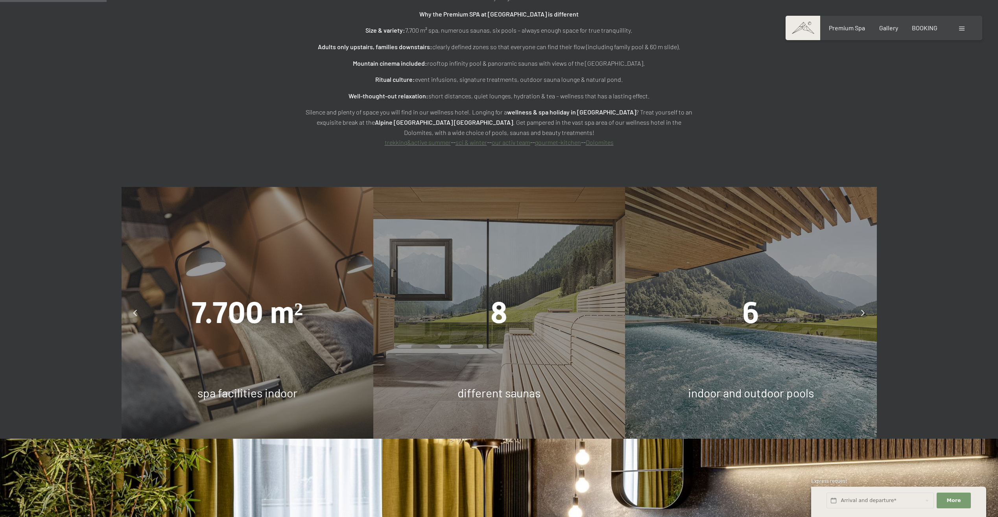
click at [334, 297] on div "7.700 m²" at bounding box center [248, 312] width 252 height 42
click at [766, 291] on div "6" at bounding box center [751, 312] width 252 height 42
click at [860, 303] on div at bounding box center [863, 313] width 20 height 20
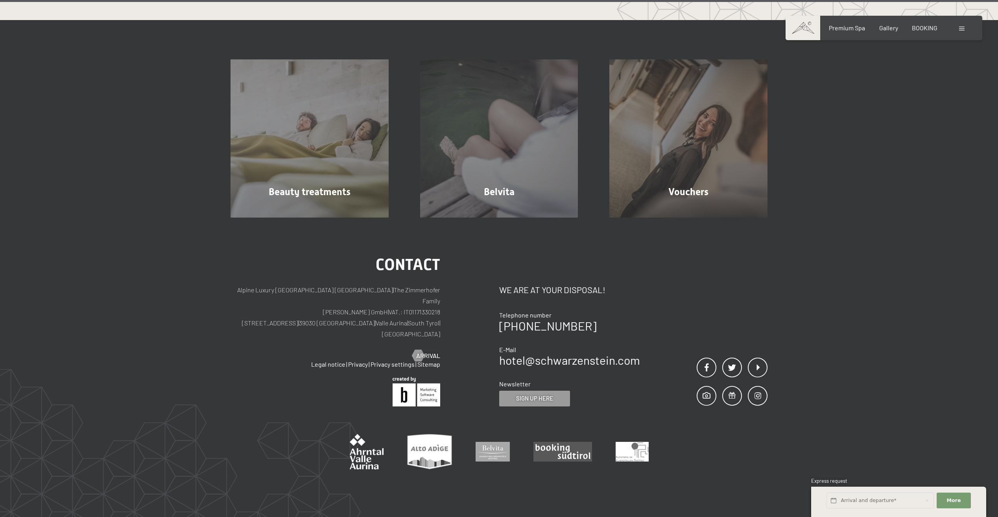
scroll to position [5890, 0]
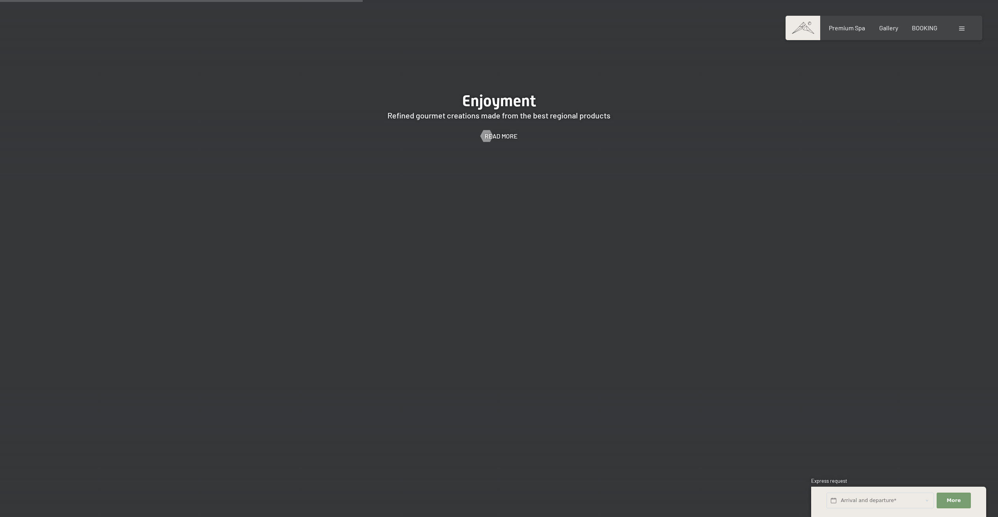
scroll to position [2124, 0]
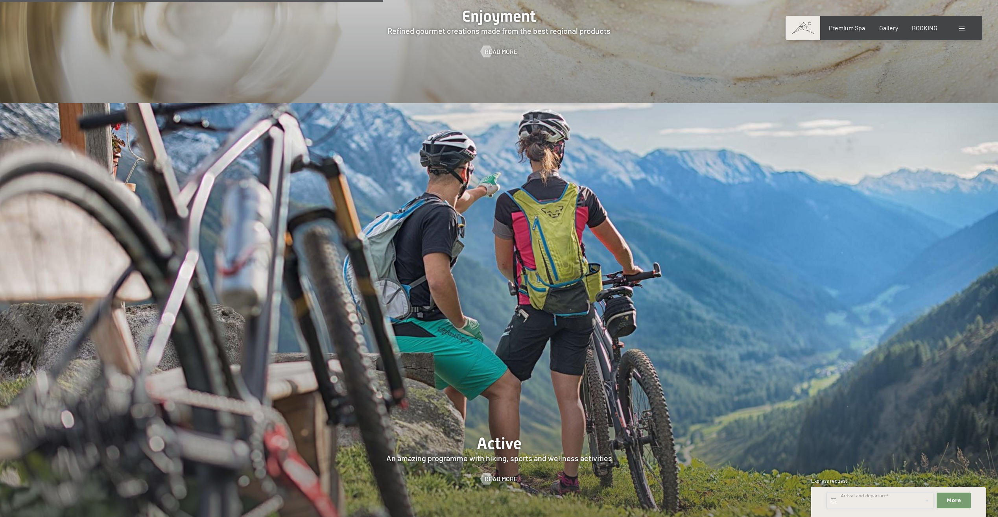
click at [891, 494] on input "text" at bounding box center [879, 501] width 107 height 16
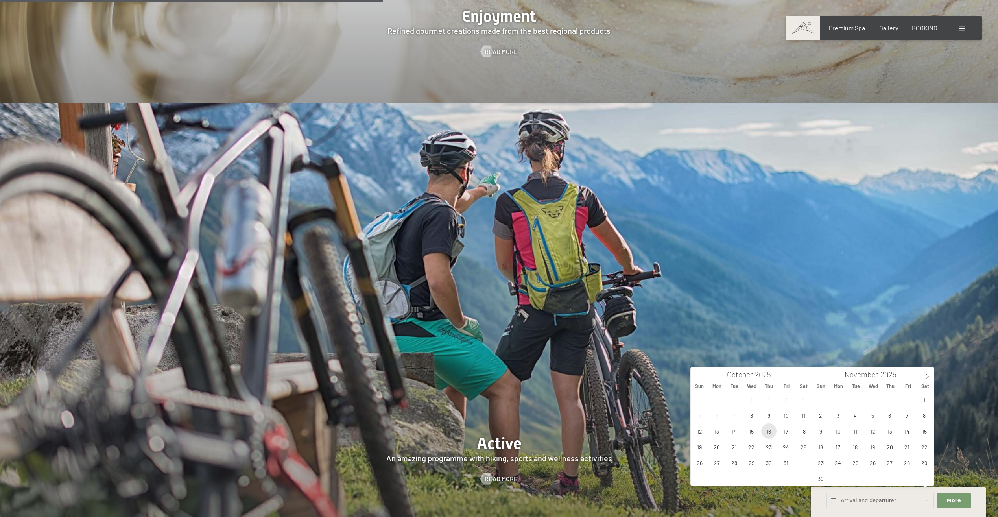
click at [769, 433] on span "16" at bounding box center [768, 430] width 15 height 15
click at [808, 432] on span "18" at bounding box center [803, 430] width 15 height 15
type input "[DATE] - [DATE]"
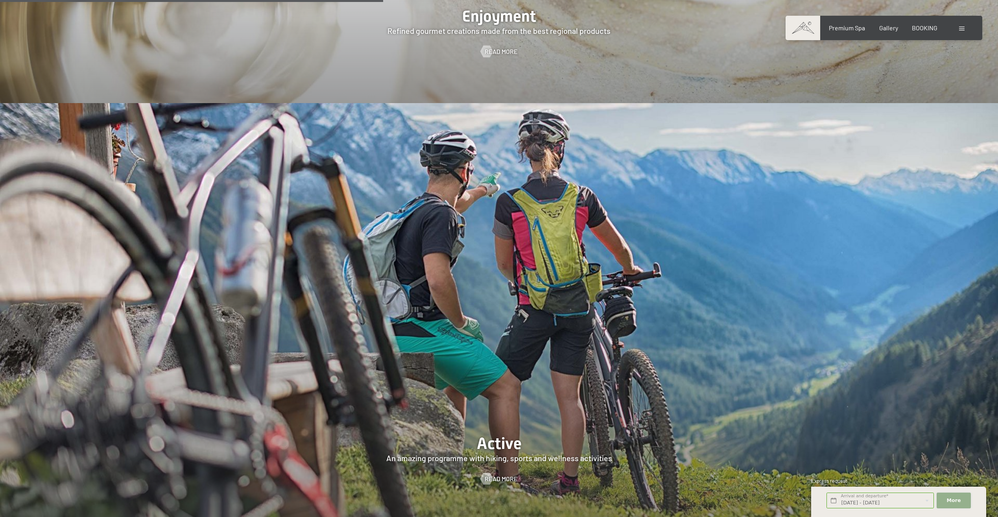
click at [957, 497] on span "More" at bounding box center [954, 500] width 14 height 7
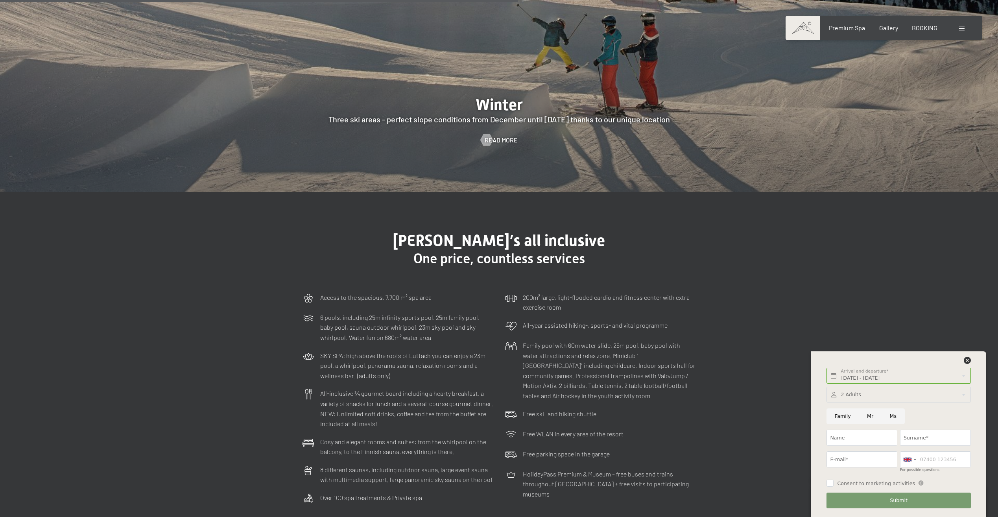
scroll to position [2911, 0]
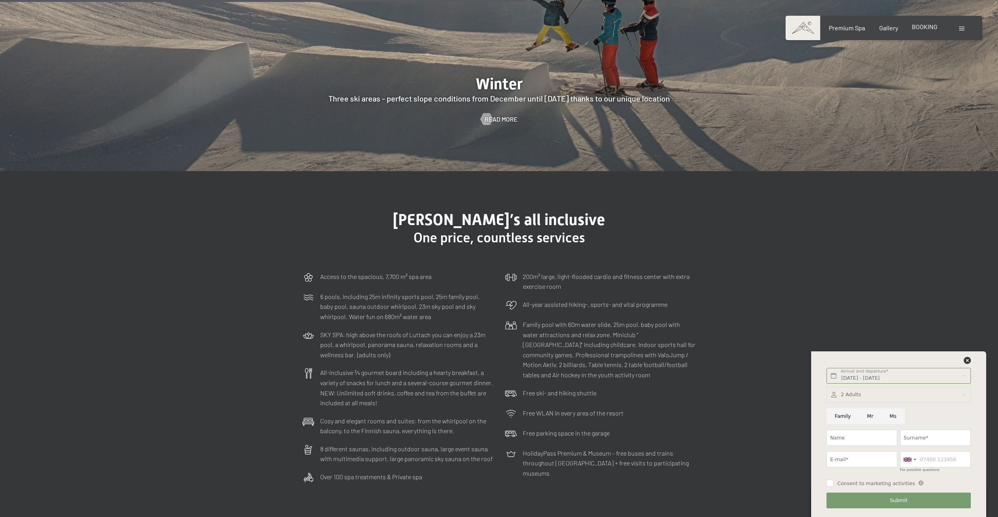
click at [930, 29] on span "BOOKING" at bounding box center [925, 26] width 26 height 7
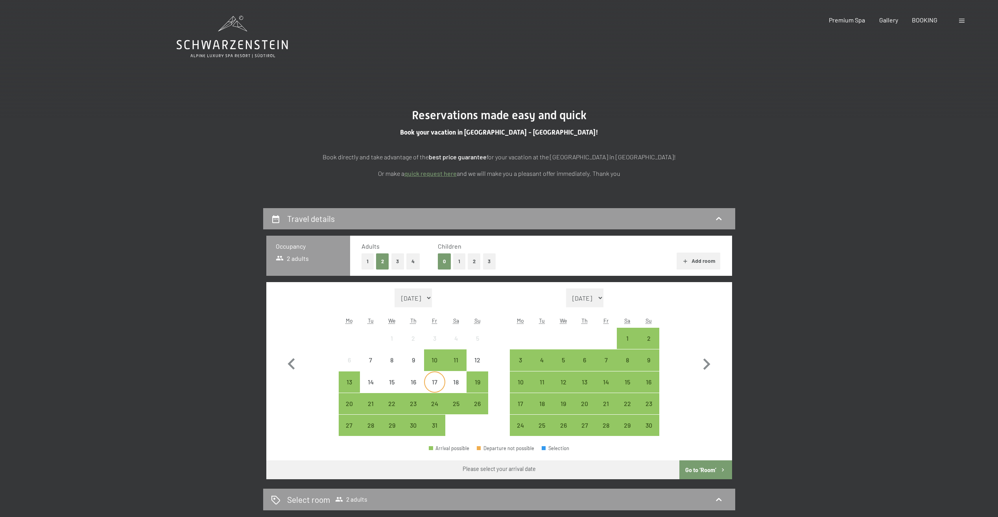
click at [433, 384] on div "17" at bounding box center [435, 389] width 20 height 20
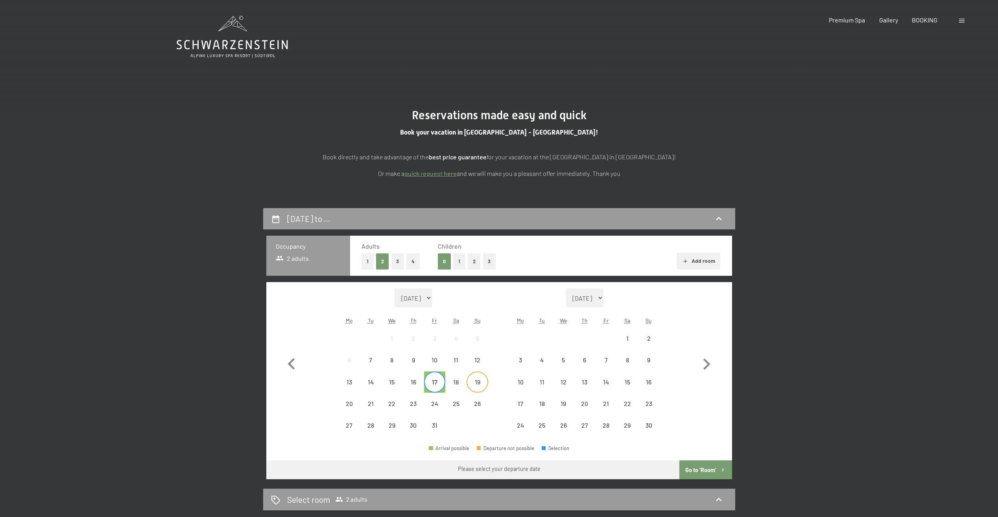
click at [474, 384] on div "19" at bounding box center [477, 389] width 20 height 20
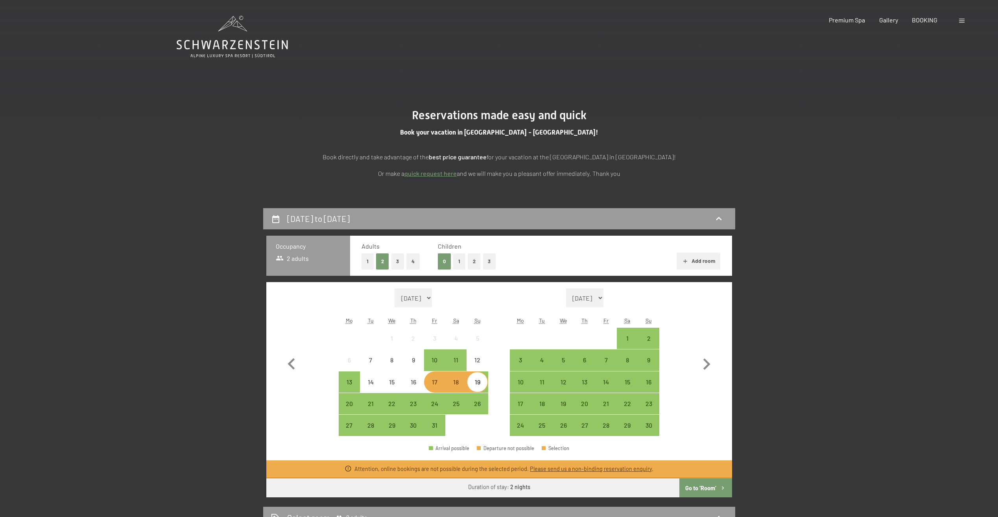
click at [431, 385] on div "17" at bounding box center [435, 389] width 20 height 20
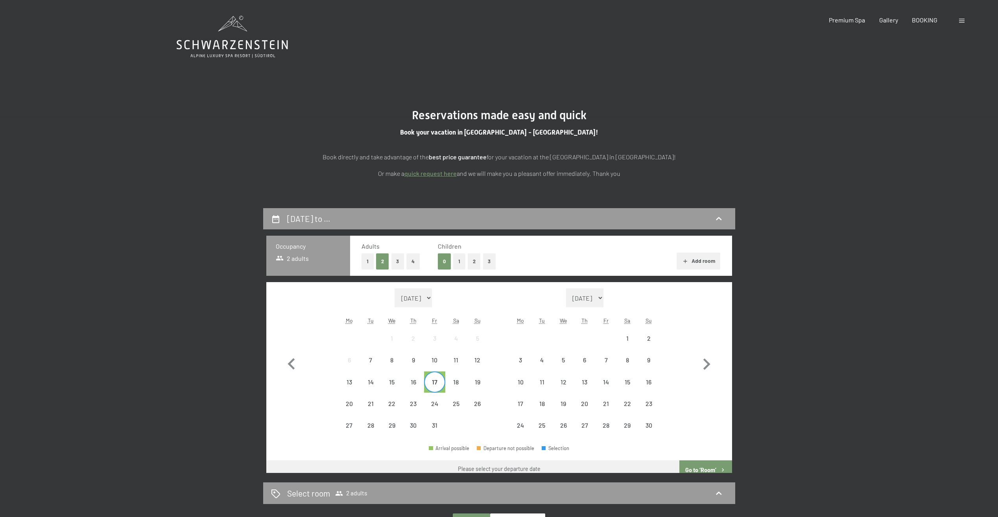
click at [360, 405] on div "21" at bounding box center [370, 403] width 21 height 21
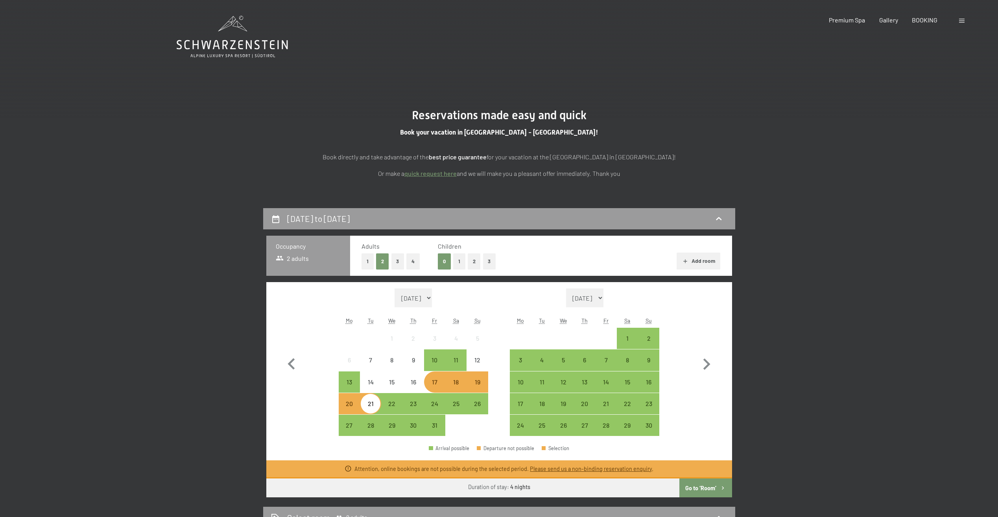
click at [430, 385] on div "17" at bounding box center [435, 389] width 20 height 20
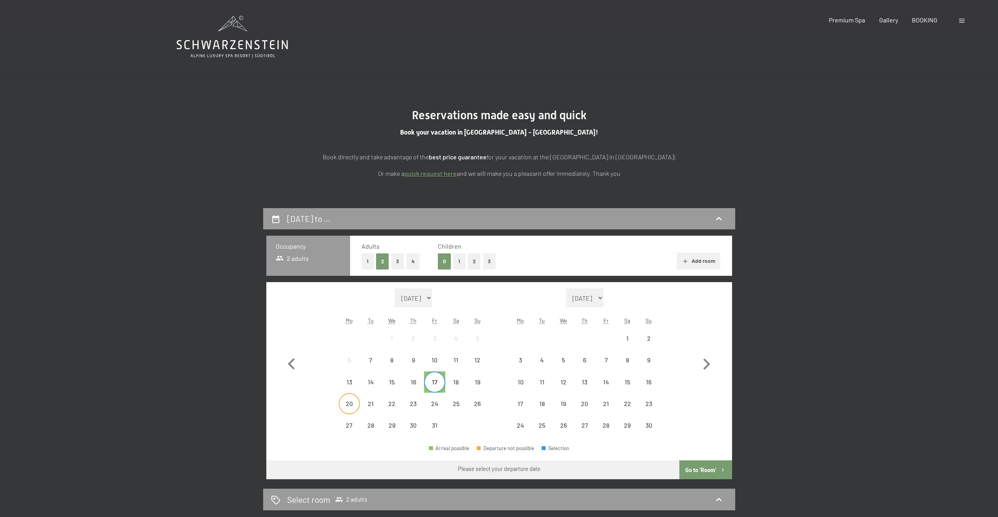
click at [342, 408] on div "20" at bounding box center [349, 410] width 20 height 20
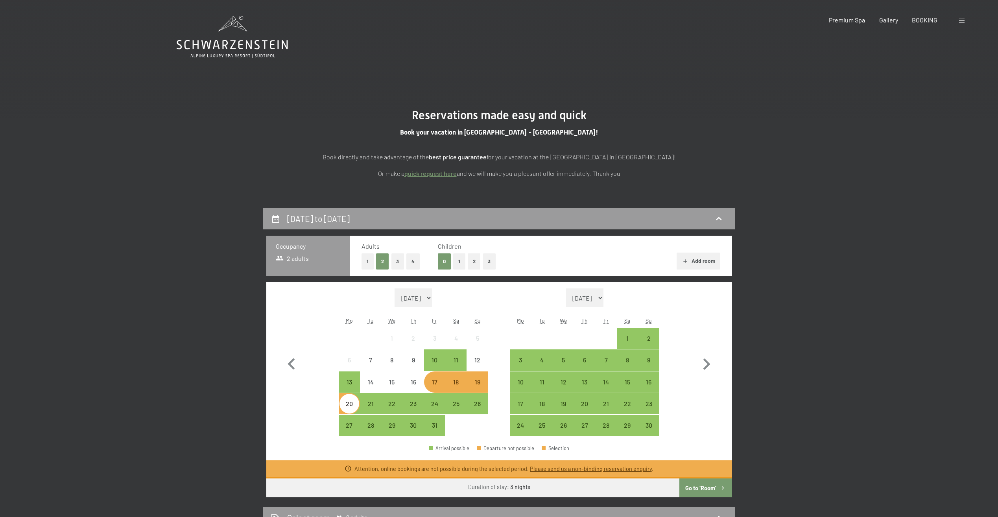
click at [438, 384] on div "17" at bounding box center [435, 389] width 20 height 20
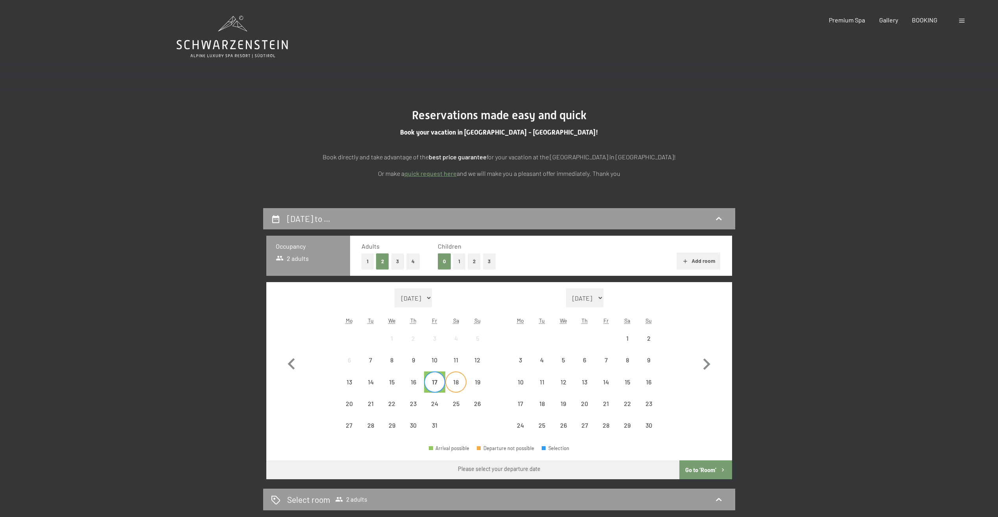
click at [467, 386] on div "19" at bounding box center [477, 381] width 21 height 21
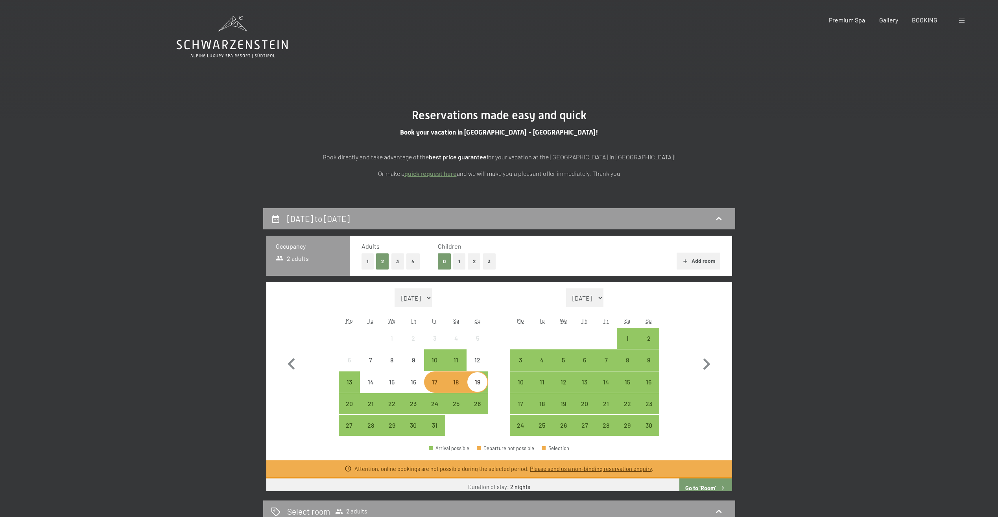
click at [463, 386] on div "18" at bounding box center [456, 389] width 20 height 20
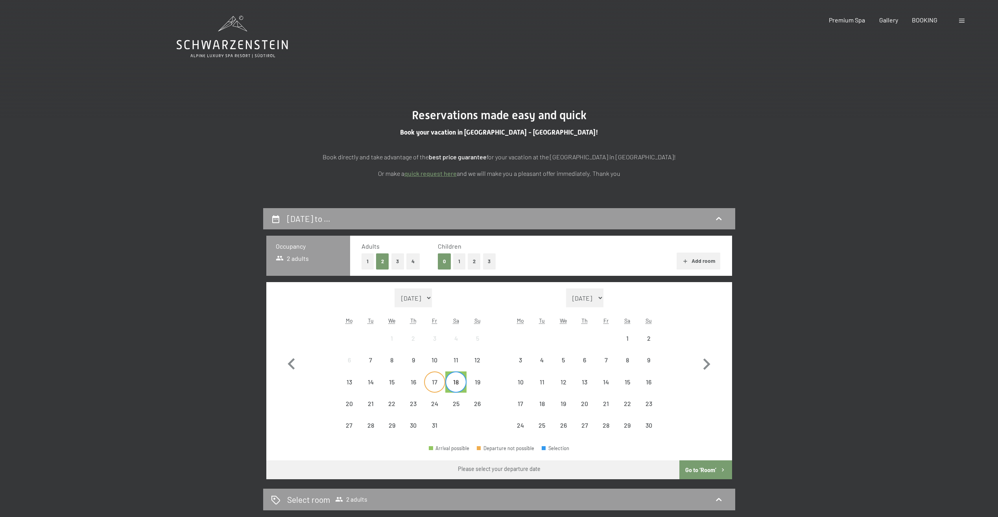
click at [437, 386] on div "17" at bounding box center [435, 389] width 20 height 20
click at [453, 386] on div "18" at bounding box center [456, 389] width 20 height 20
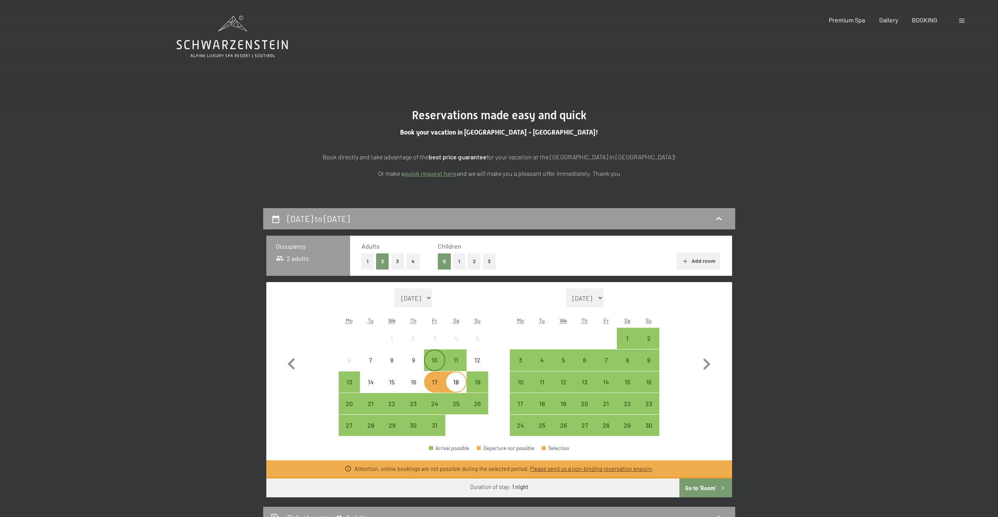
click at [438, 360] on div "10" at bounding box center [435, 367] width 20 height 20
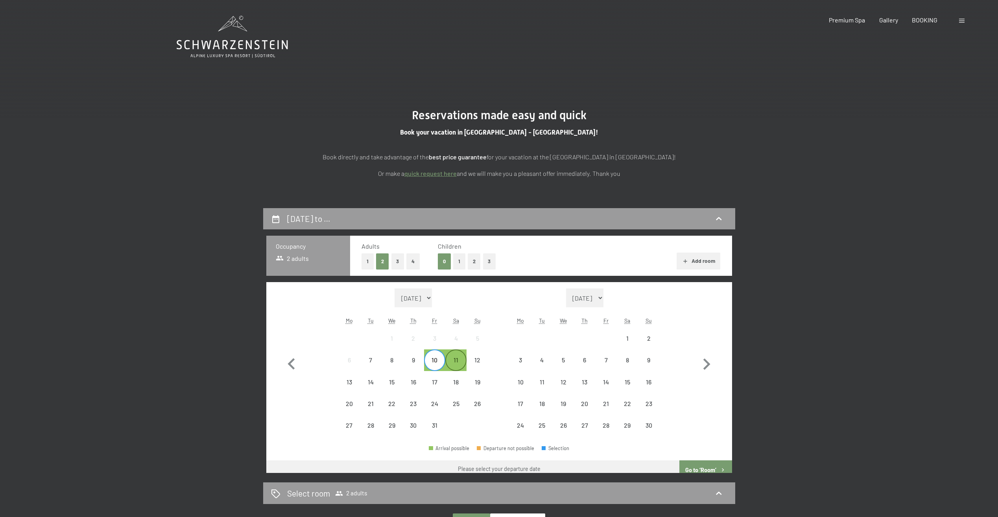
click at [458, 361] on div "11" at bounding box center [456, 367] width 20 height 20
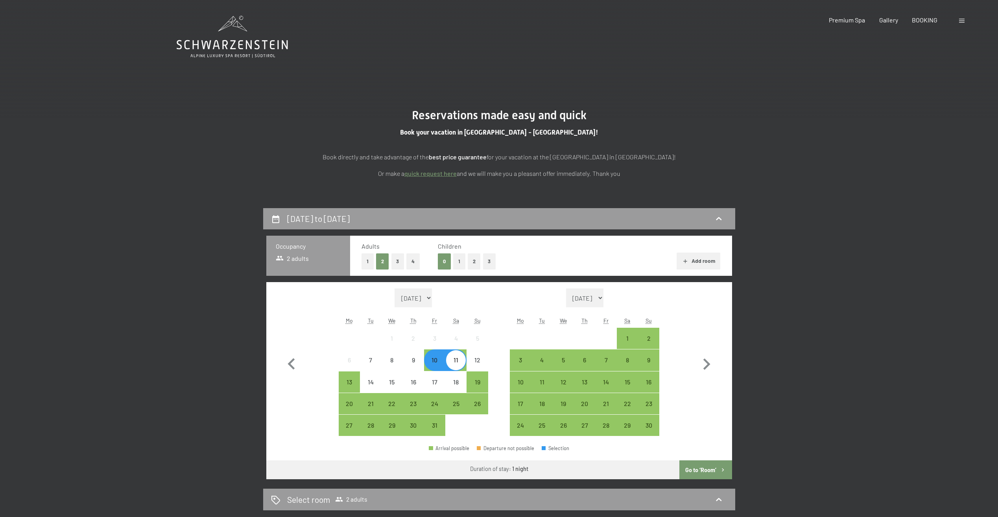
click at [695, 470] on button "Go to ‘Room’" at bounding box center [705, 469] width 52 height 19
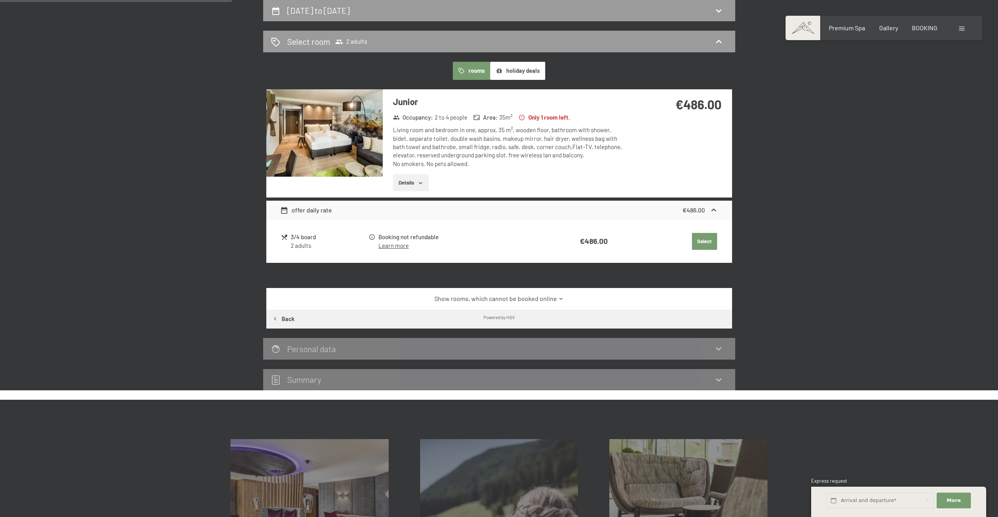
click at [418, 185] on icon "button" at bounding box center [420, 183] width 6 height 6
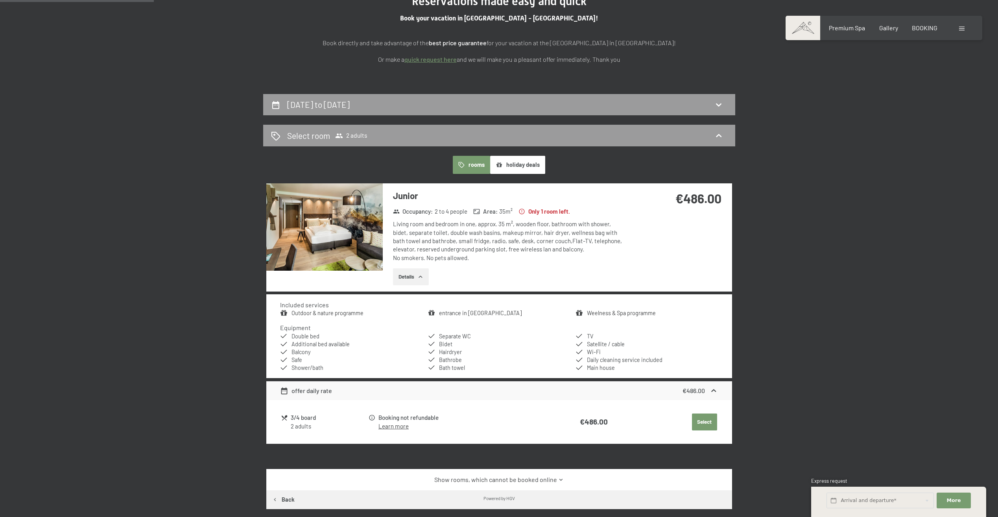
scroll to position [51, 0]
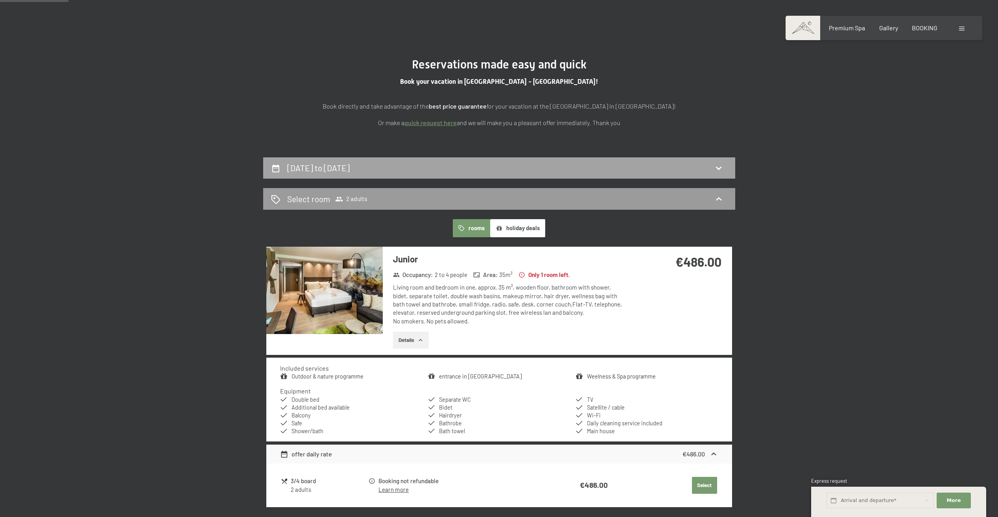
click at [483, 160] on div "10th October to 11th October 2025" at bounding box center [499, 168] width 472 height 22
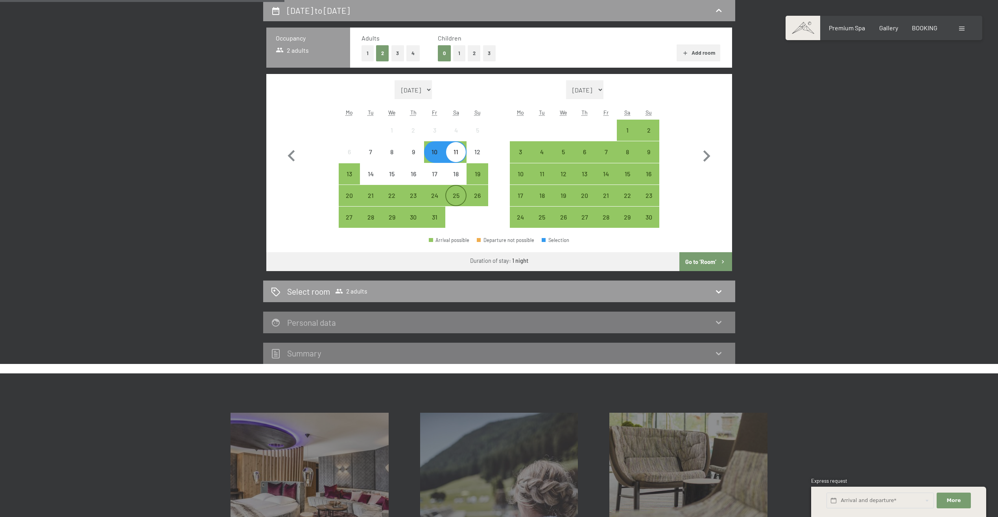
click at [444, 194] on div "24" at bounding box center [435, 202] width 20 height 20
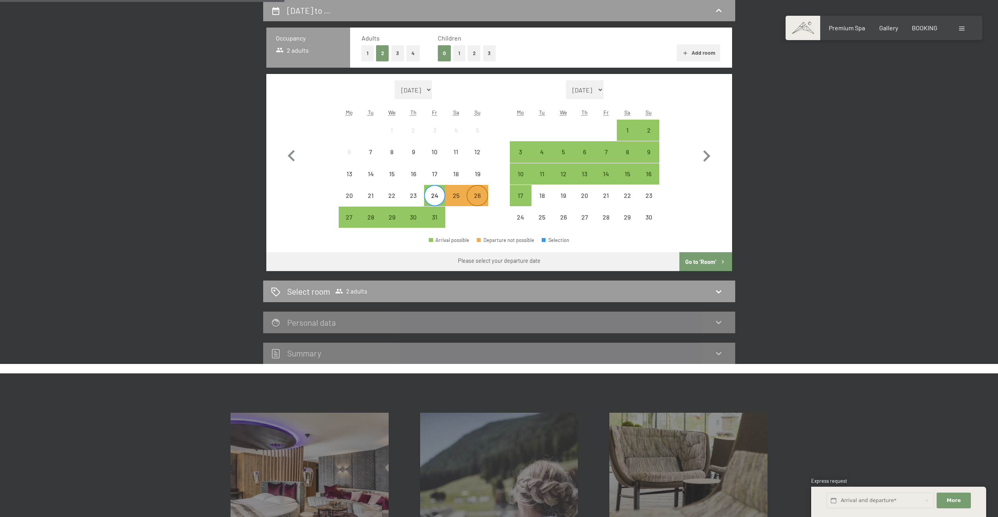
click at [481, 194] on div "26" at bounding box center [477, 202] width 20 height 20
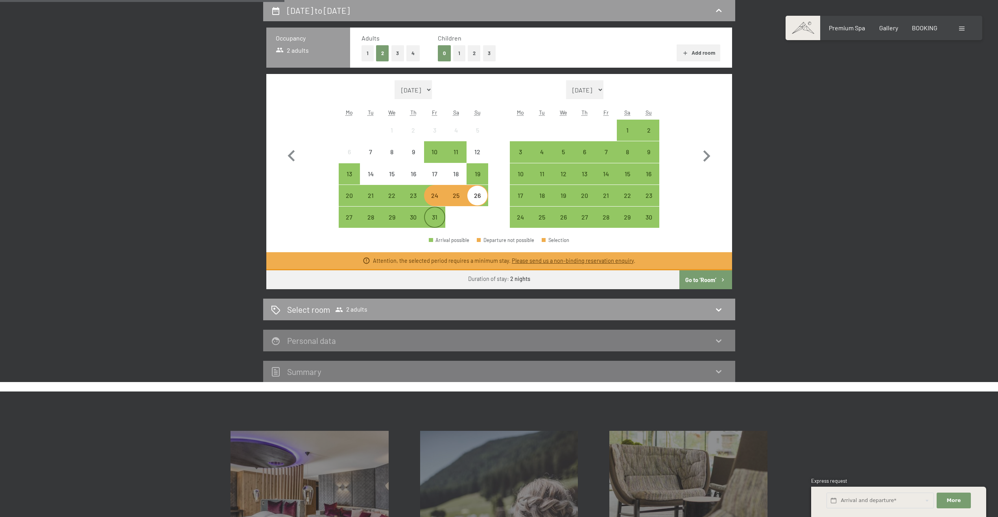
click at [430, 217] on div "31" at bounding box center [435, 224] width 20 height 20
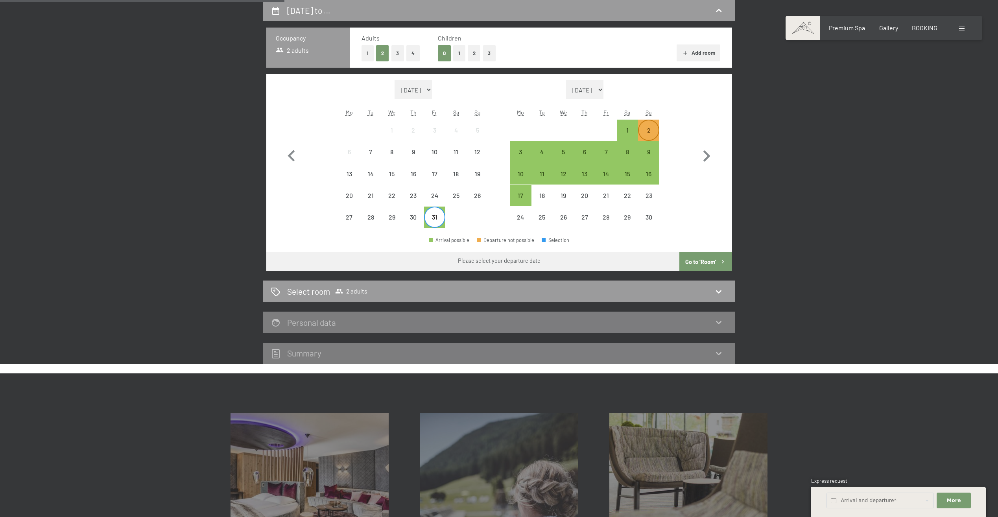
click at [648, 127] on div "2" at bounding box center [649, 137] width 20 height 20
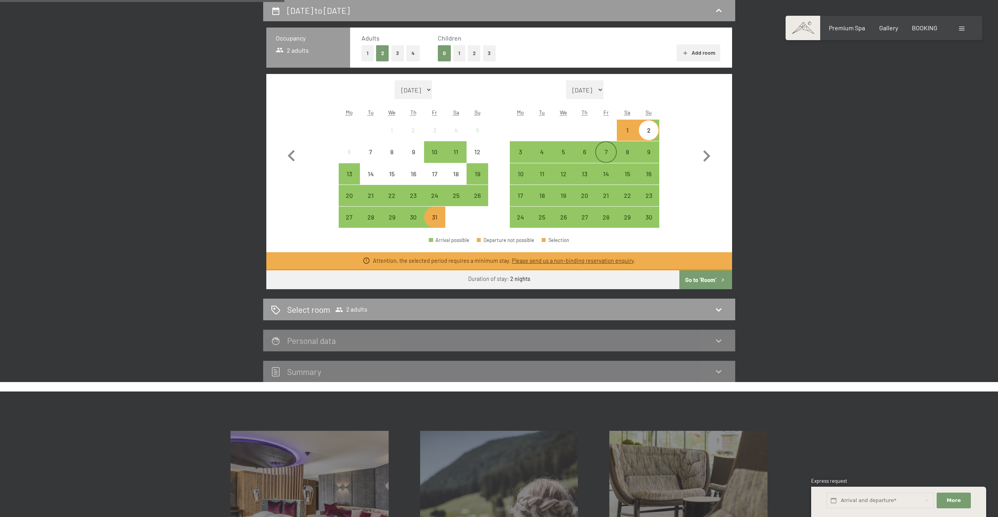
click at [612, 153] on div "7" at bounding box center [606, 159] width 20 height 20
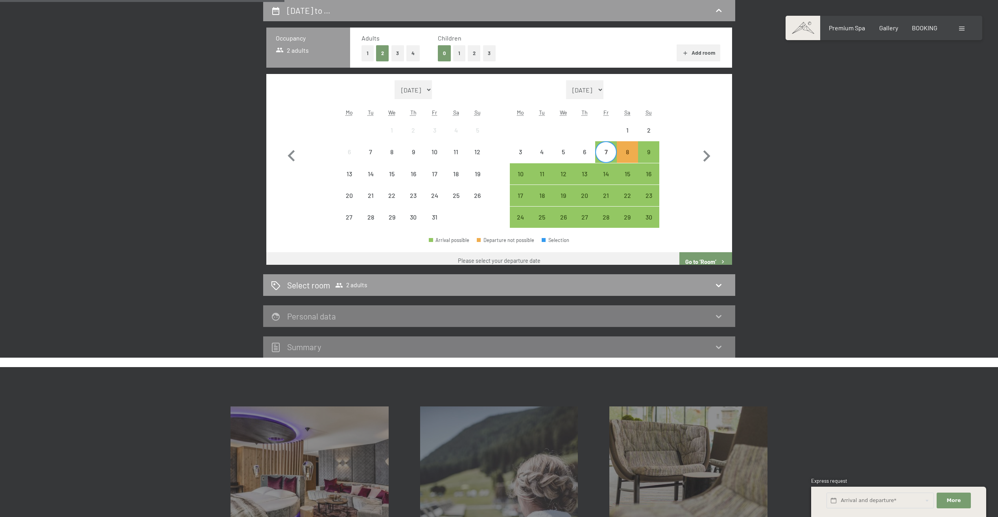
click at [662, 150] on div "Month/year October 2025 November 2025 December 2025 January 2026 February 2026 …" at bounding box center [499, 154] width 438 height 148
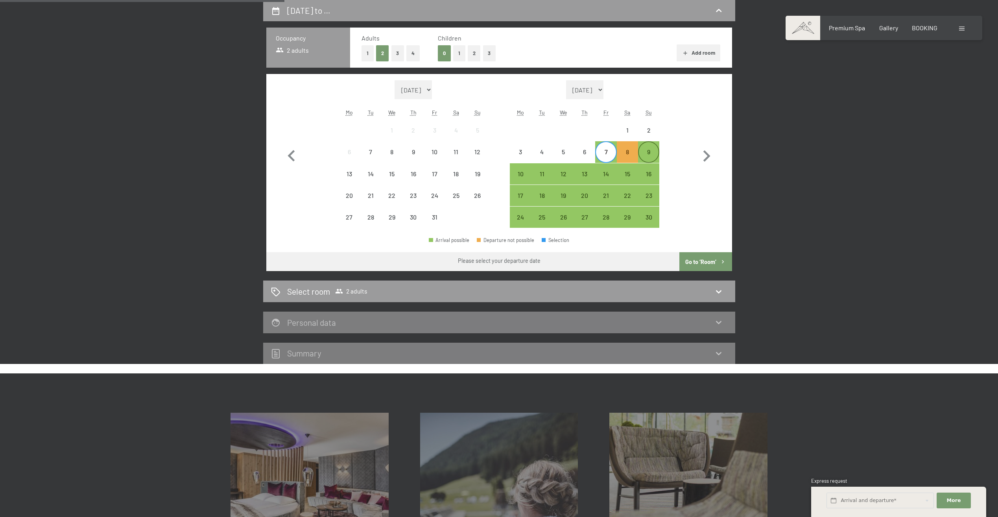
click at [657, 151] on div "9" at bounding box center [649, 159] width 20 height 20
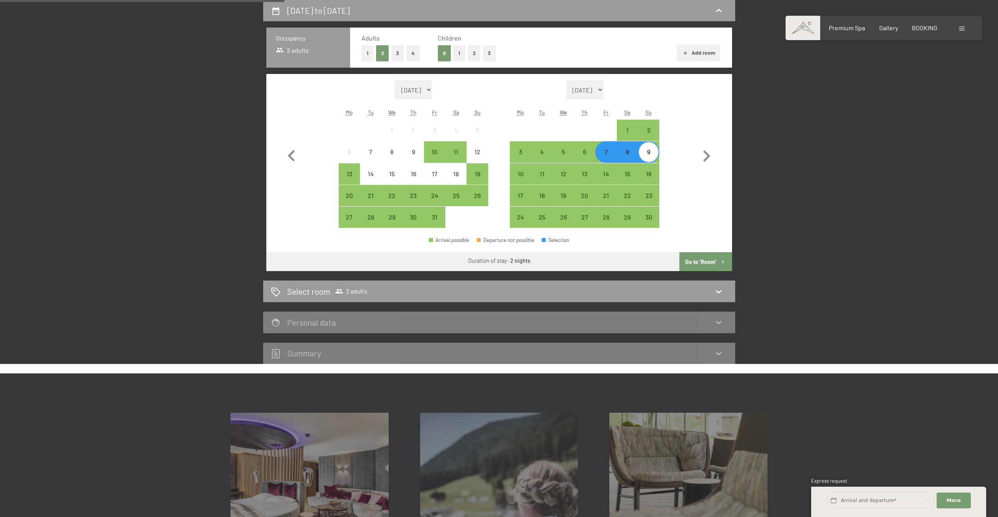
click at [712, 260] on button "Go to ‘Room’" at bounding box center [705, 261] width 52 height 19
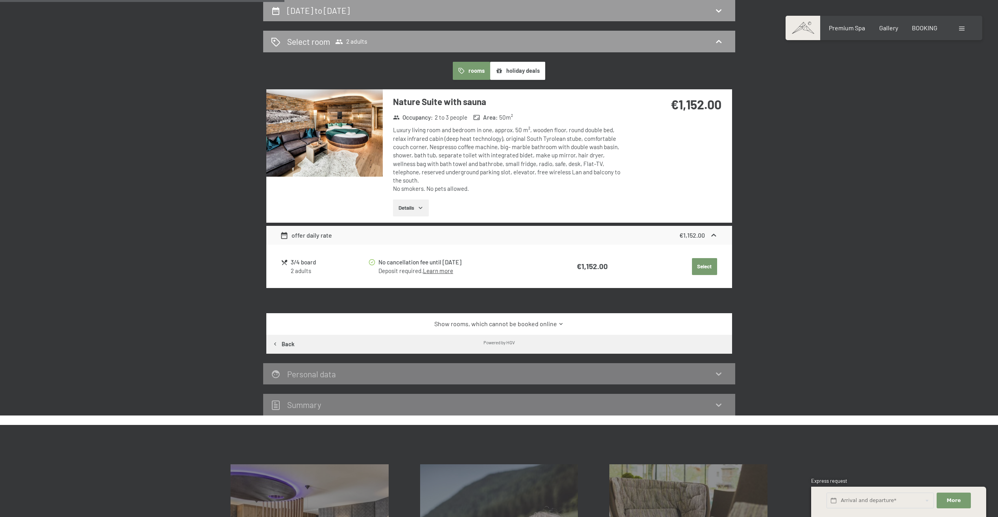
click at [356, 134] on img at bounding box center [324, 132] width 116 height 87
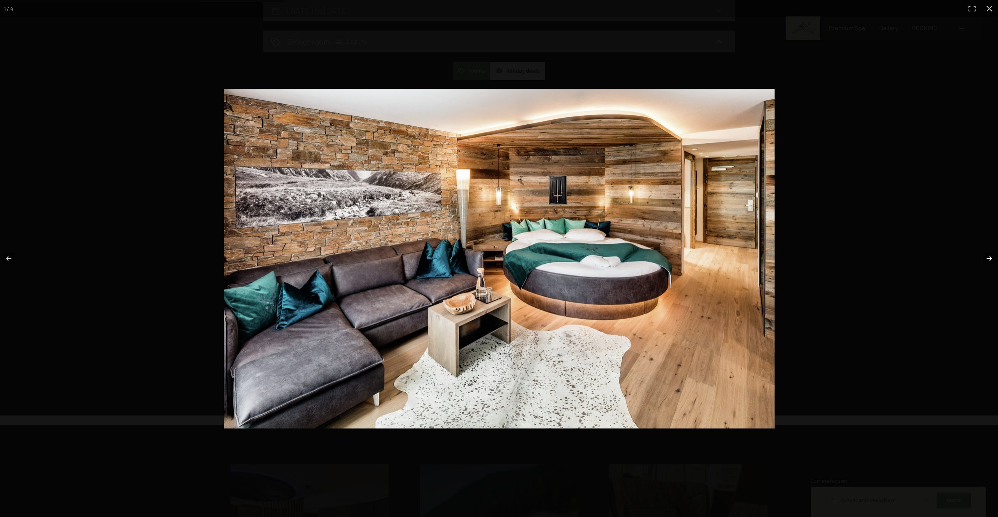
click at [995, 257] on button "button" at bounding box center [984, 258] width 28 height 39
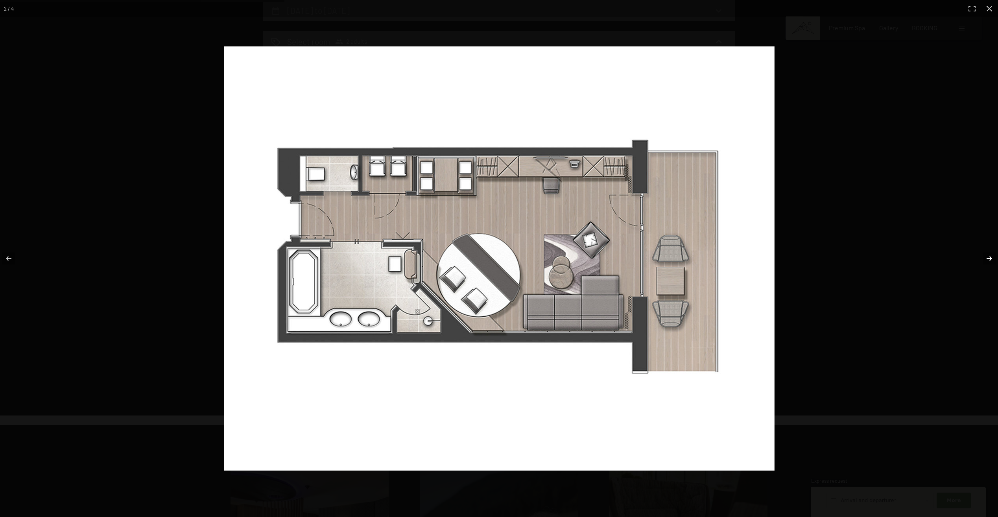
click at [992, 257] on button "button" at bounding box center [984, 258] width 28 height 39
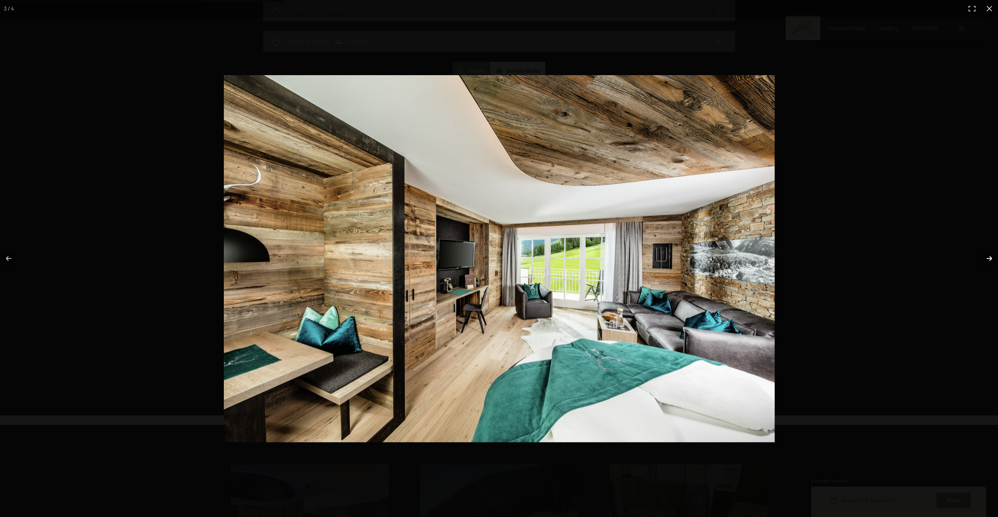
click at [992, 257] on button "button" at bounding box center [984, 258] width 28 height 39
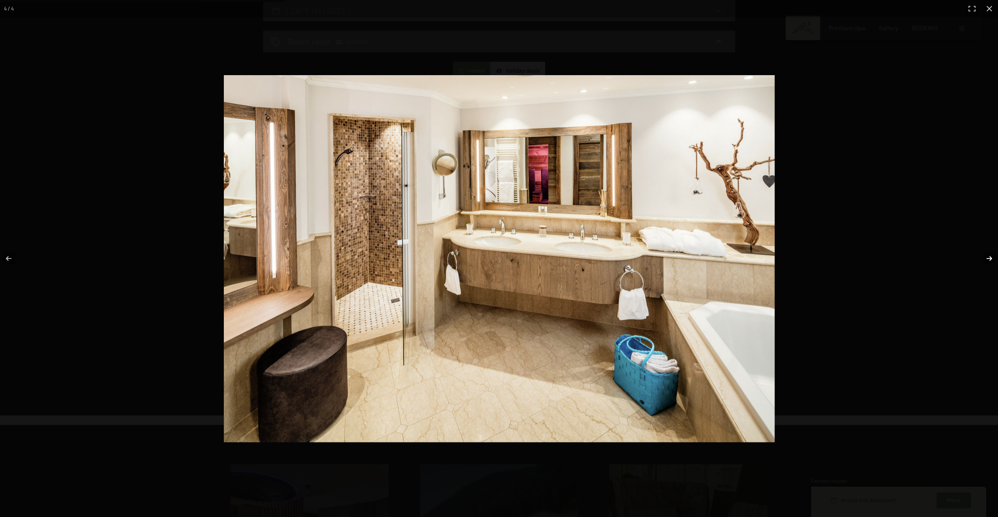
click at [992, 257] on button "button" at bounding box center [984, 258] width 28 height 39
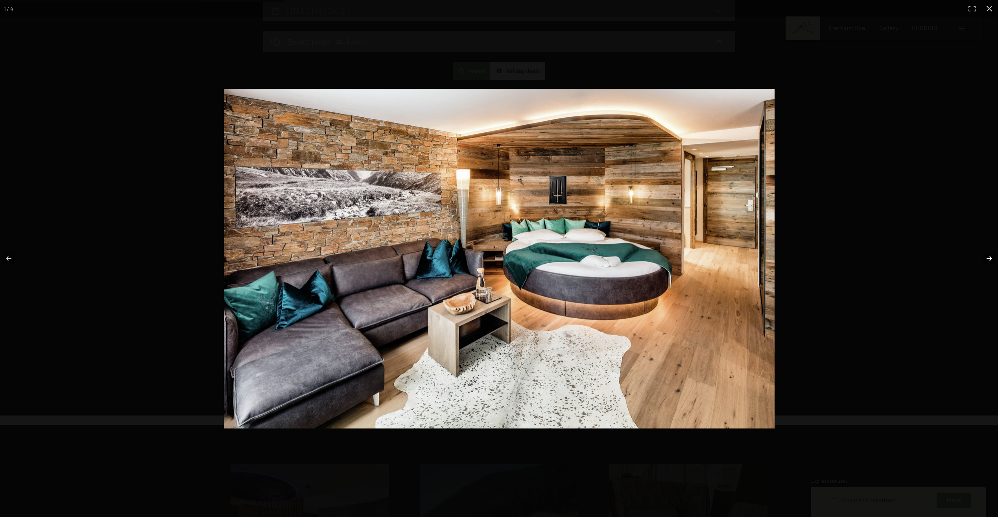
click at [992, 257] on button "button" at bounding box center [984, 258] width 28 height 39
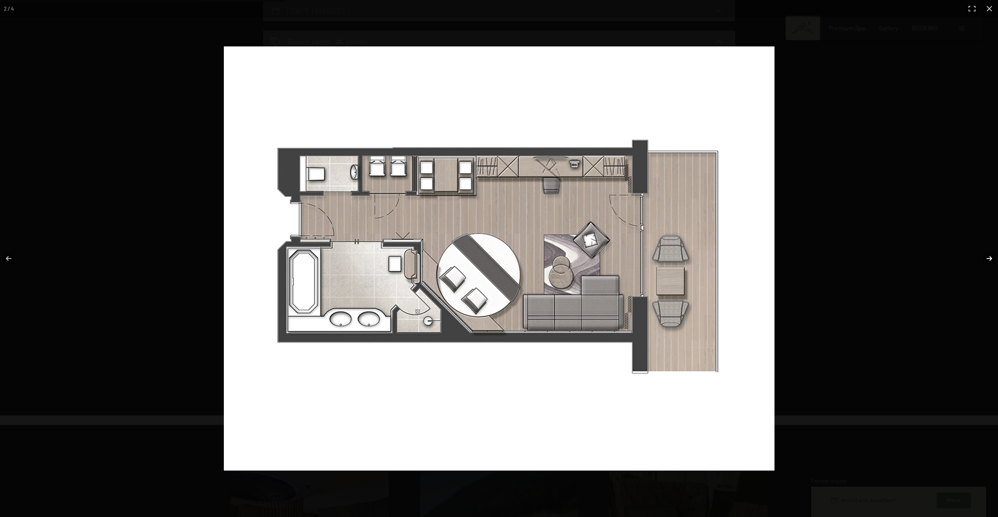
click at [992, 257] on button "button" at bounding box center [984, 258] width 28 height 39
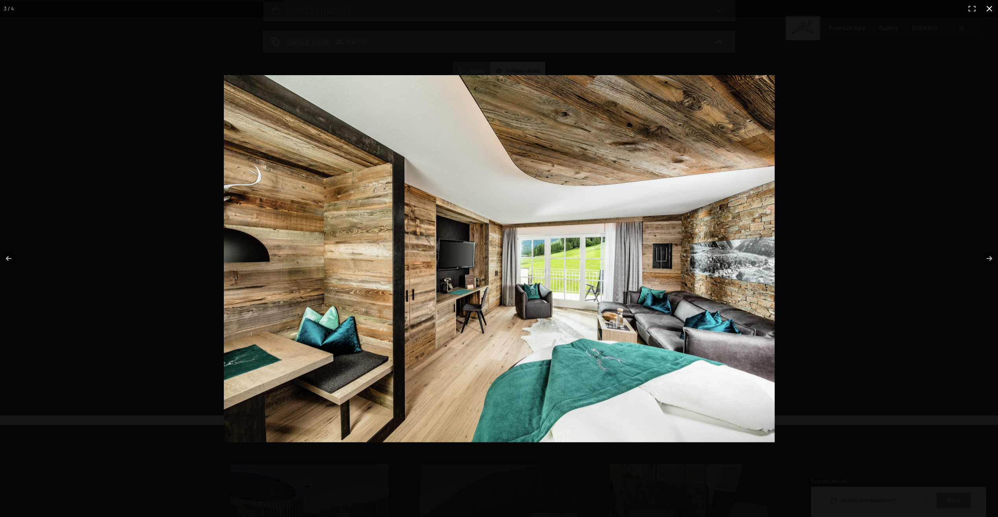
click at [989, 7] on button "button" at bounding box center [989, 8] width 17 height 17
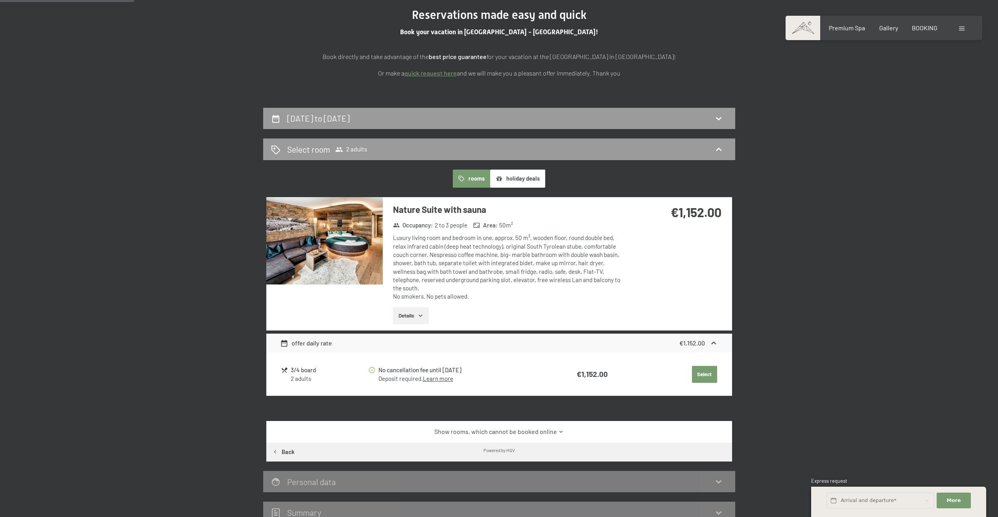
scroll to position [90, 0]
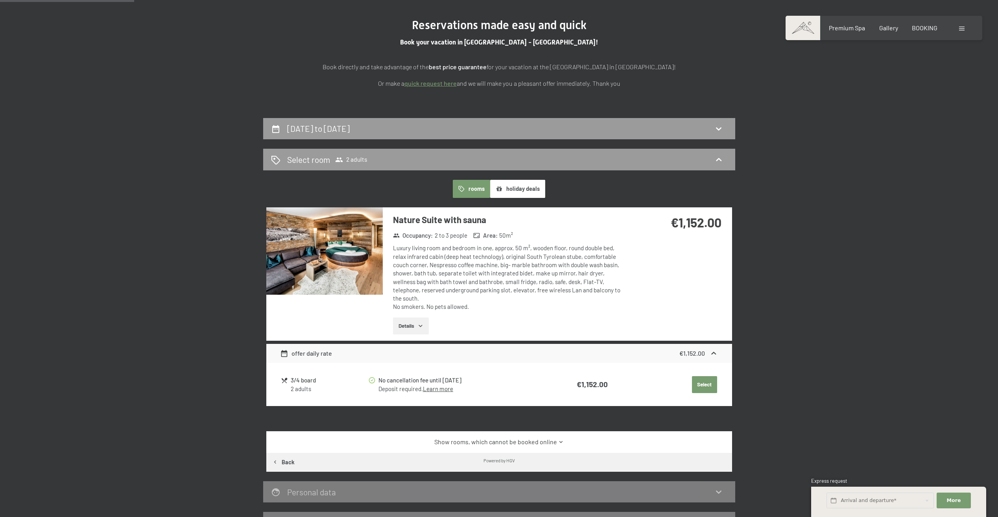
click at [350, 128] on h2 "7th November to 9th November 2025" at bounding box center [318, 129] width 63 height 10
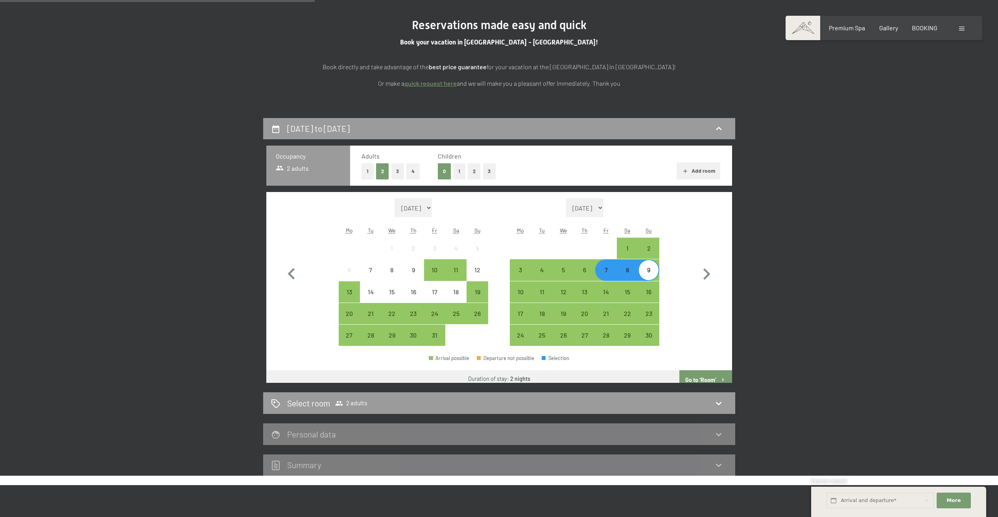
scroll to position [208, 0]
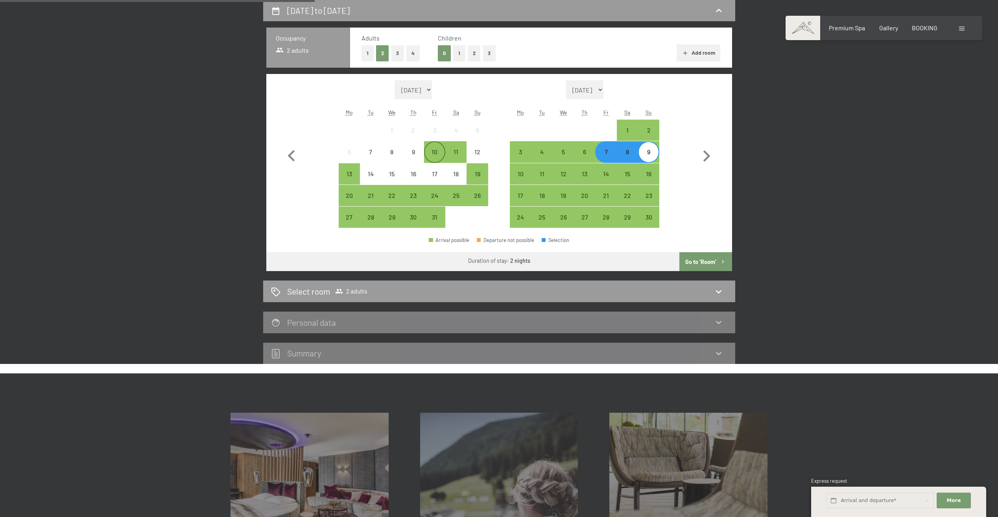
click at [438, 151] on div "10" at bounding box center [435, 159] width 20 height 20
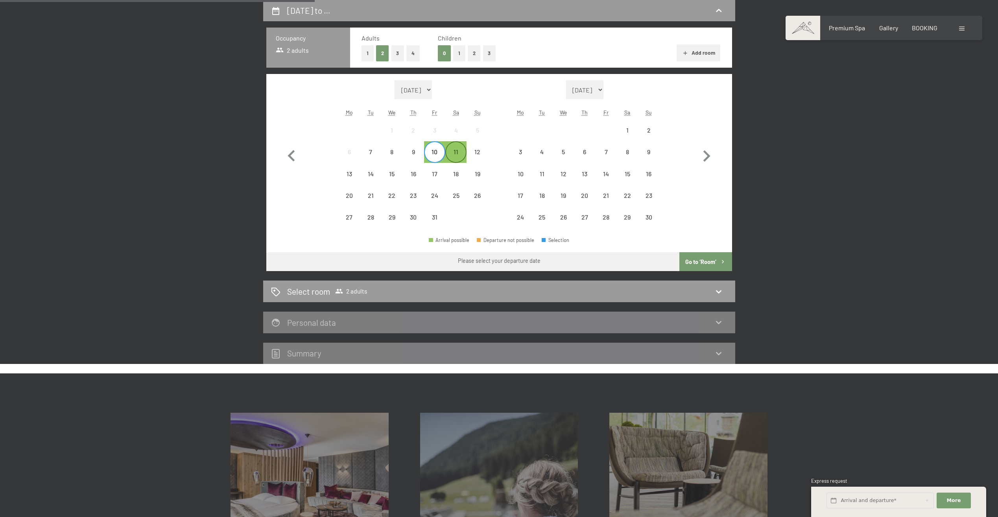
click at [455, 152] on div "11" at bounding box center [456, 159] width 20 height 20
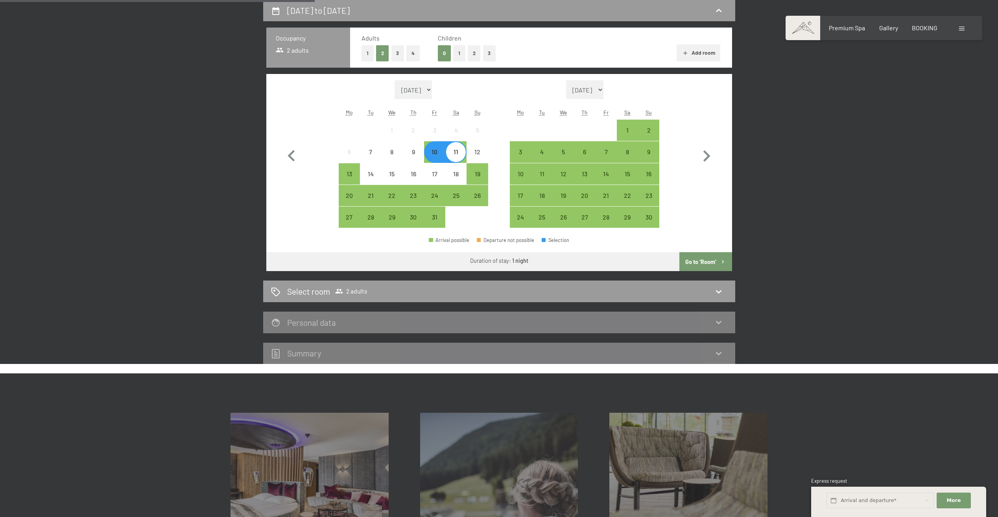
click at [707, 260] on button "Go to ‘Room’" at bounding box center [705, 261] width 52 height 19
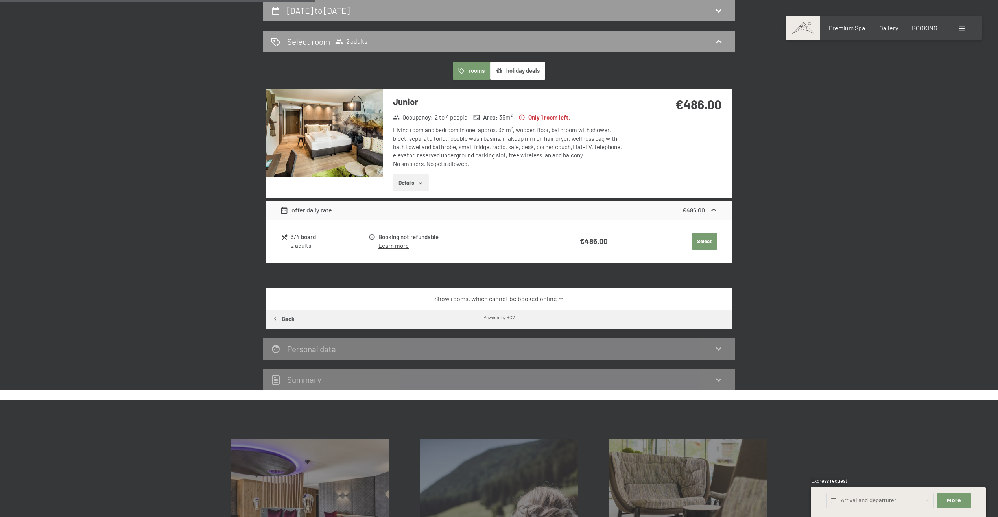
click at [315, 133] on img at bounding box center [324, 132] width 116 height 87
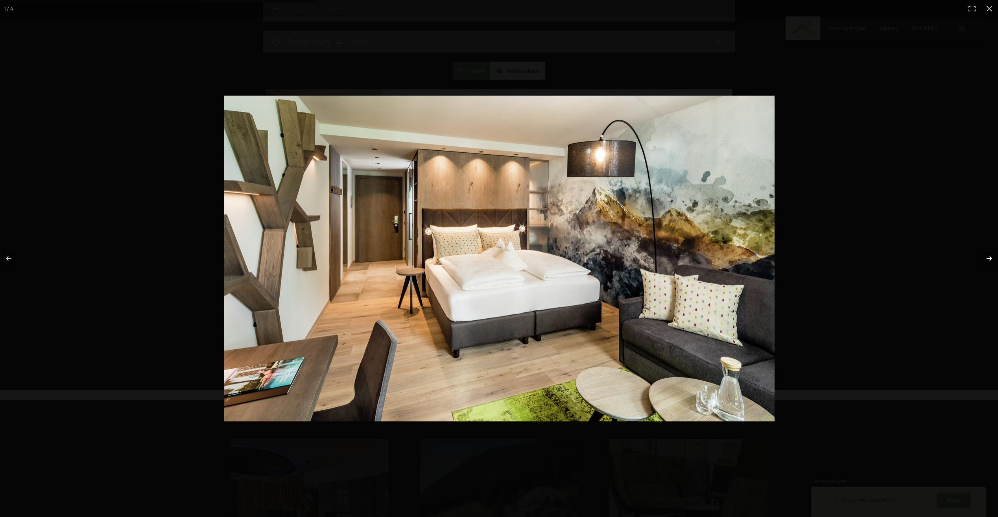
click at [988, 256] on button "button" at bounding box center [984, 258] width 28 height 39
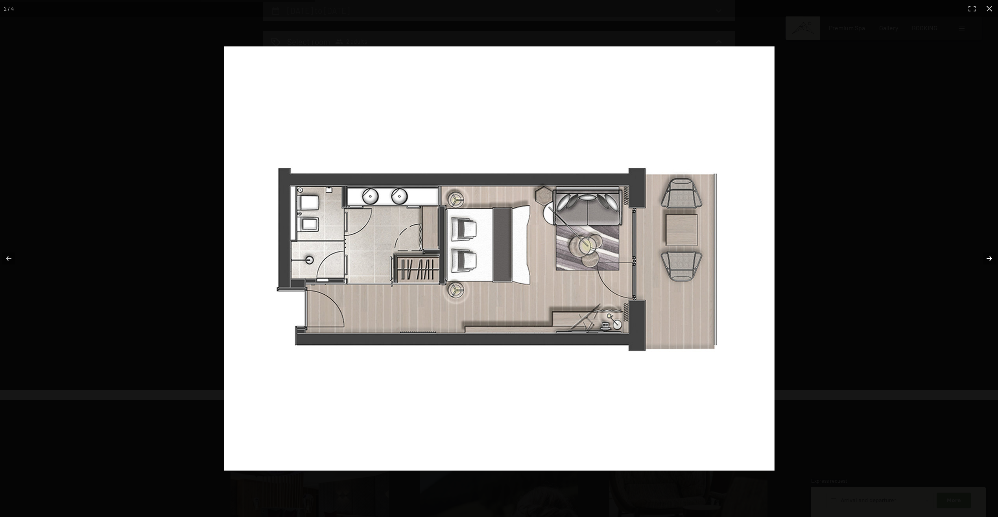
click at [988, 256] on button "button" at bounding box center [984, 258] width 28 height 39
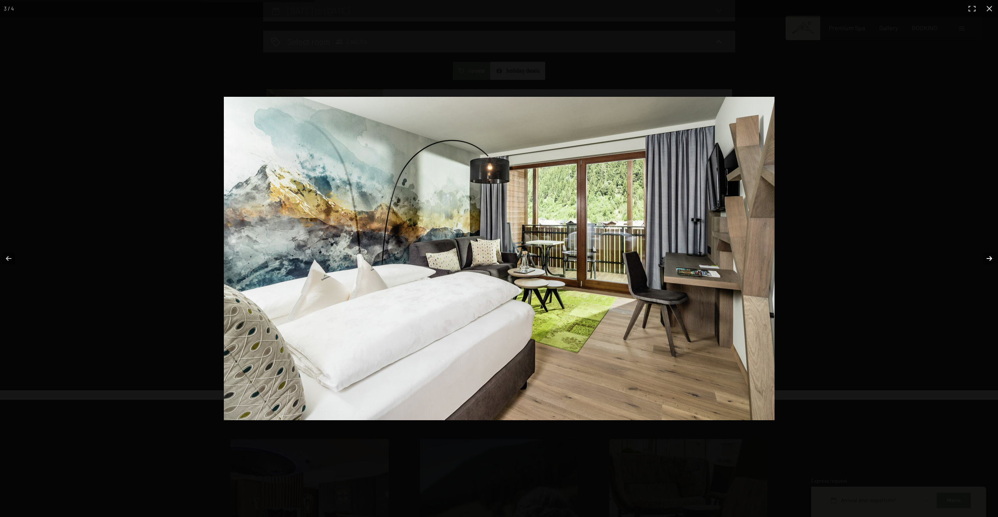
click at [988, 256] on button "button" at bounding box center [984, 258] width 28 height 39
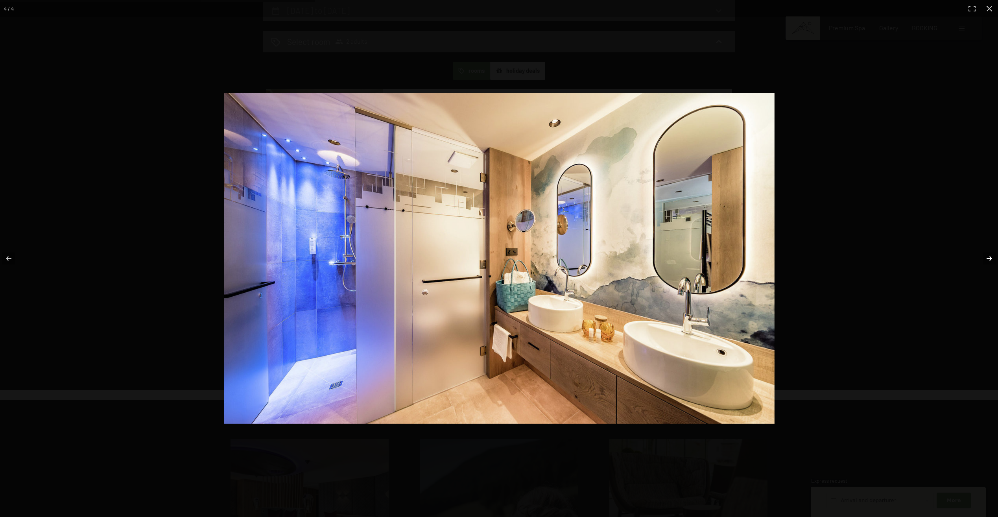
click at [988, 256] on button "button" at bounding box center [984, 258] width 28 height 39
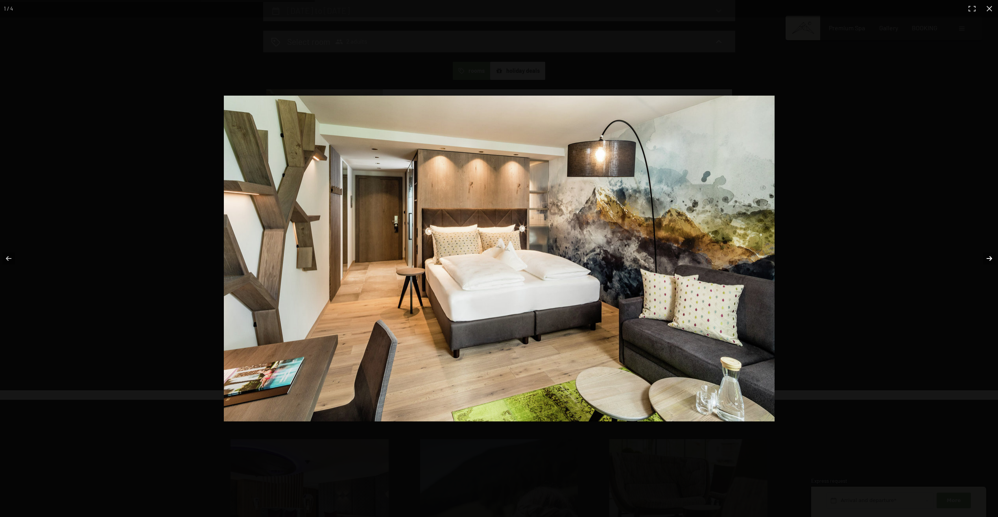
click at [988, 256] on button "button" at bounding box center [984, 258] width 28 height 39
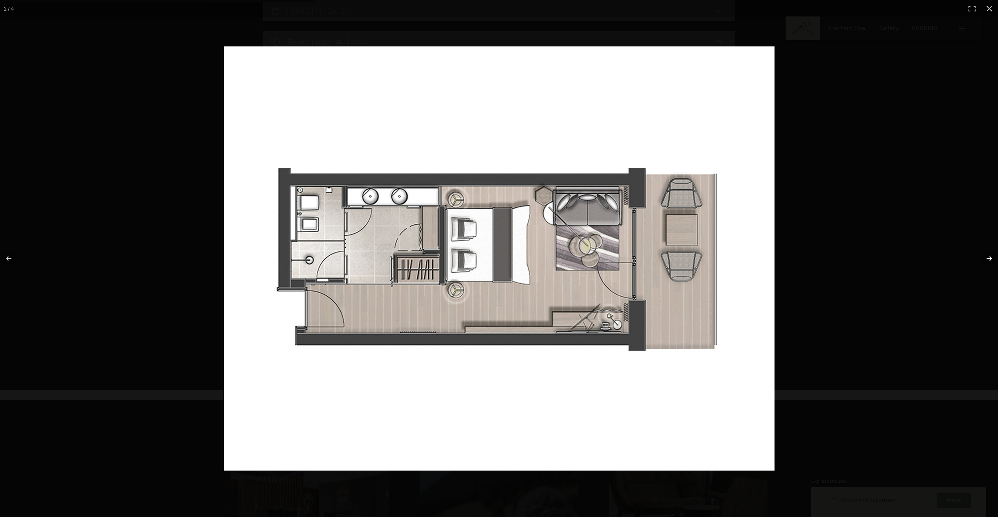
click at [988, 256] on button "button" at bounding box center [984, 258] width 28 height 39
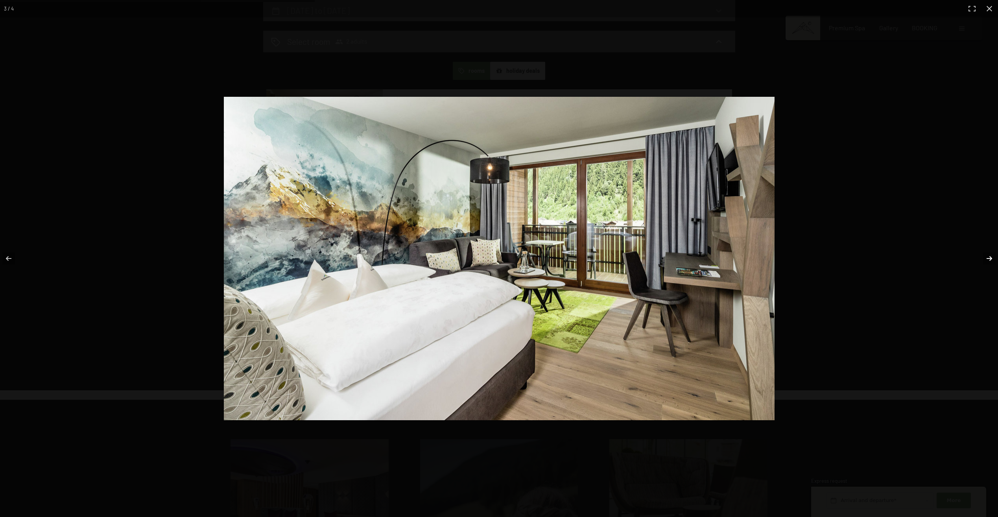
click at [988, 256] on button "button" at bounding box center [984, 258] width 28 height 39
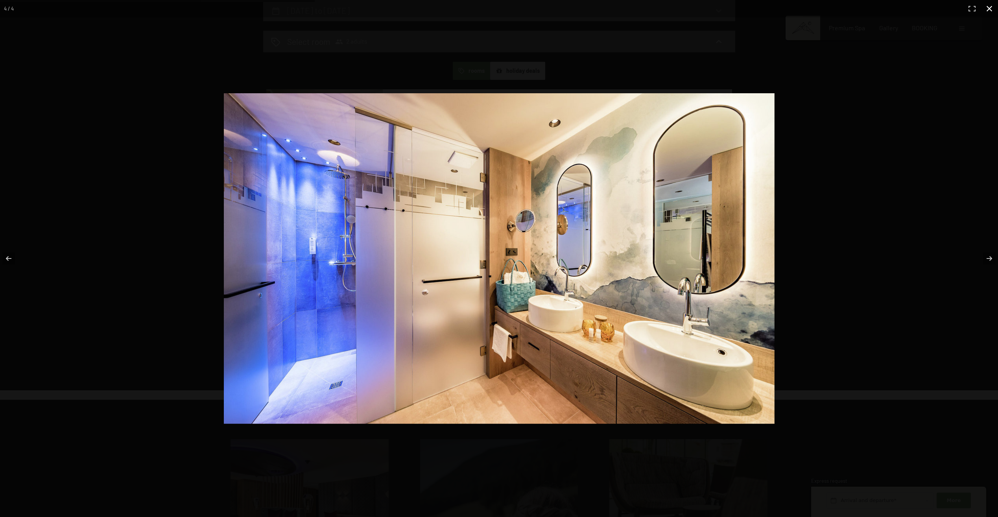
click at [987, 11] on button "button" at bounding box center [989, 8] width 17 height 17
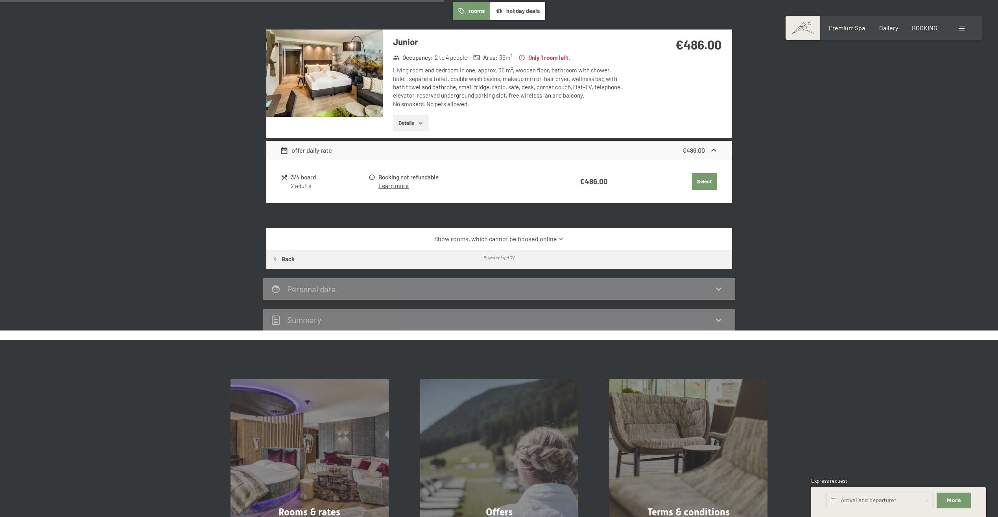
scroll to position [247, 0]
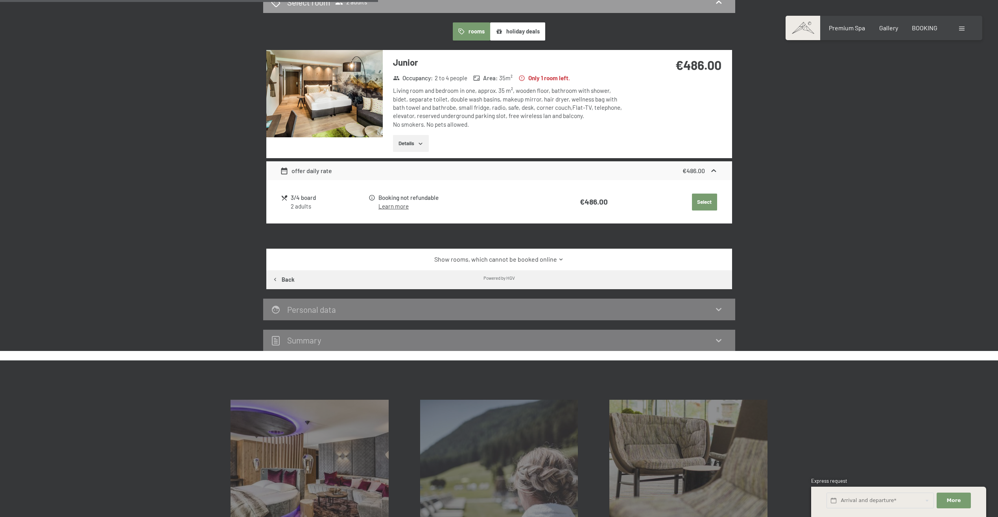
click at [389, 208] on link "Learn more" at bounding box center [393, 206] width 30 height 7
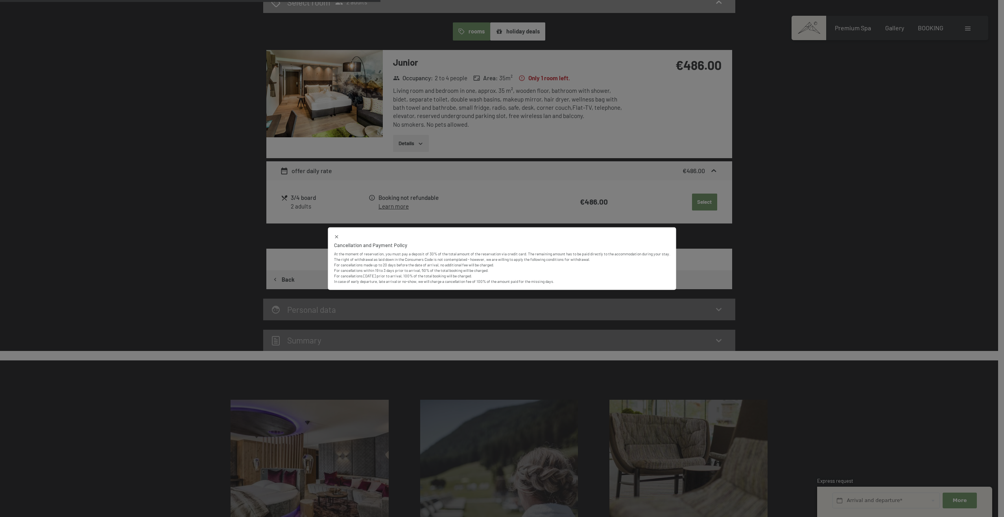
click at [843, 262] on div "Cancellation and Payment Policy At the moment of reservation, you must pay a de…" at bounding box center [502, 258] width 1004 height 517
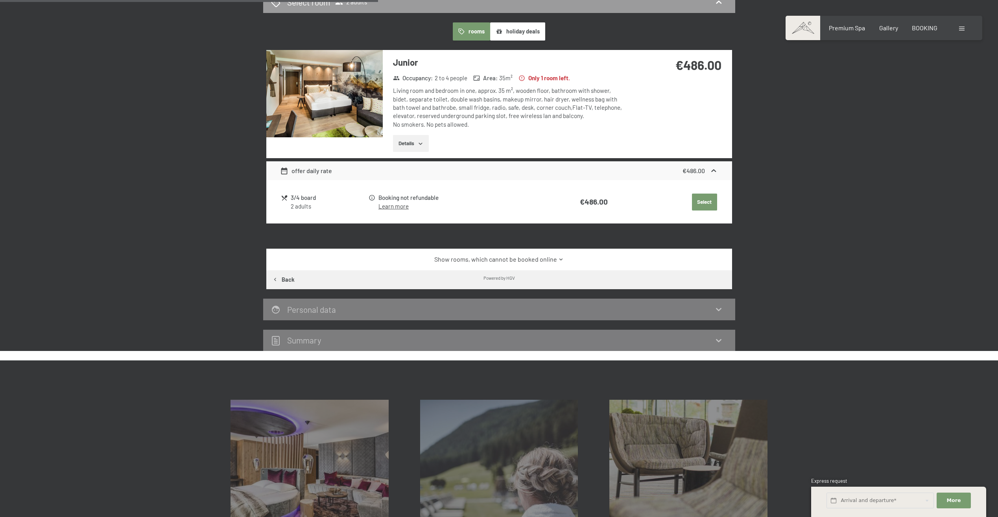
click at [294, 200] on div "3/4 board" at bounding box center [329, 197] width 77 height 9
click at [408, 147] on button "Details" at bounding box center [411, 143] width 36 height 17
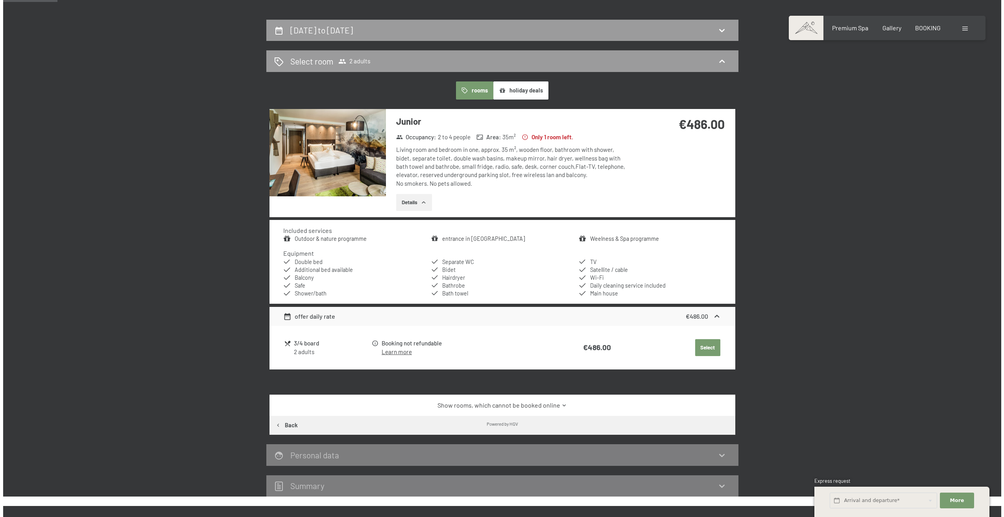
scroll to position [0, 0]
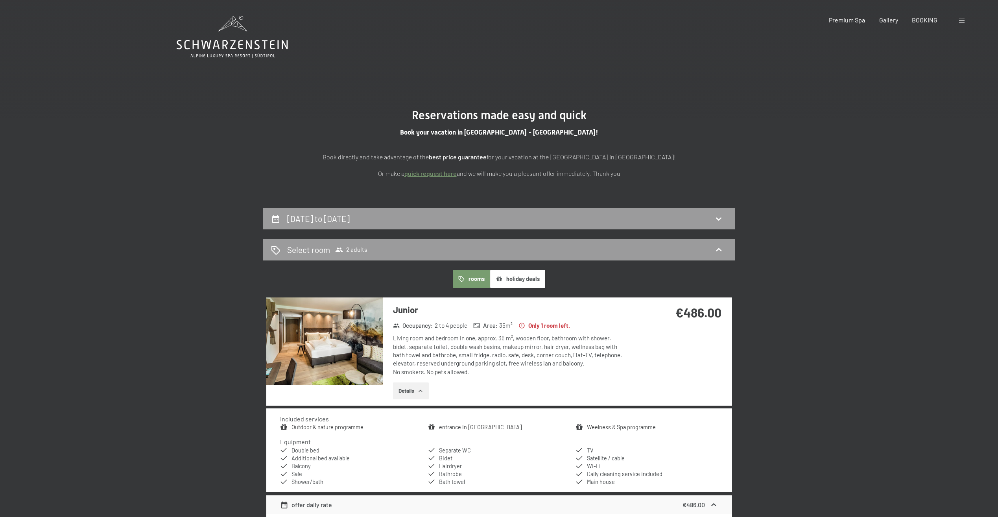
click at [959, 20] on span at bounding box center [962, 21] width 6 height 4
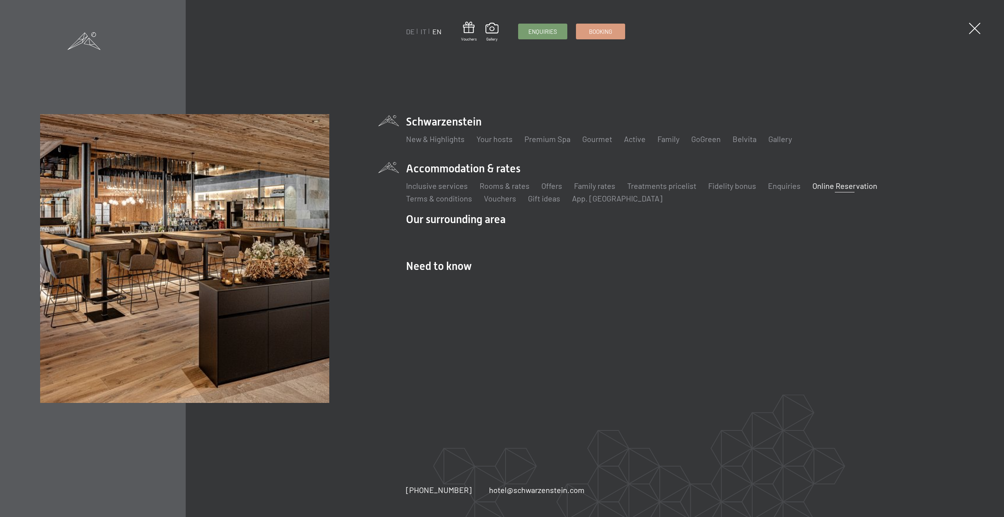
click at [459, 122] on li "Schwarzenstein New & Highlights Your hosts Premium Spa Gourmet Active Weekly pr…" at bounding box center [685, 133] width 558 height 39
click at [542, 140] on link "Premium Spa" at bounding box center [547, 138] width 46 height 9
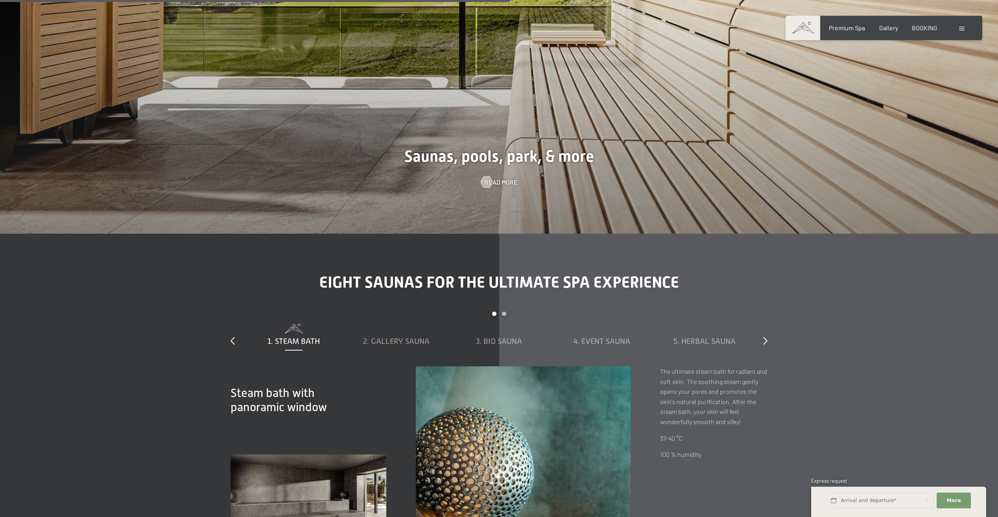
scroll to position [2872, 0]
